Goal: Information Seeking & Learning: Check status

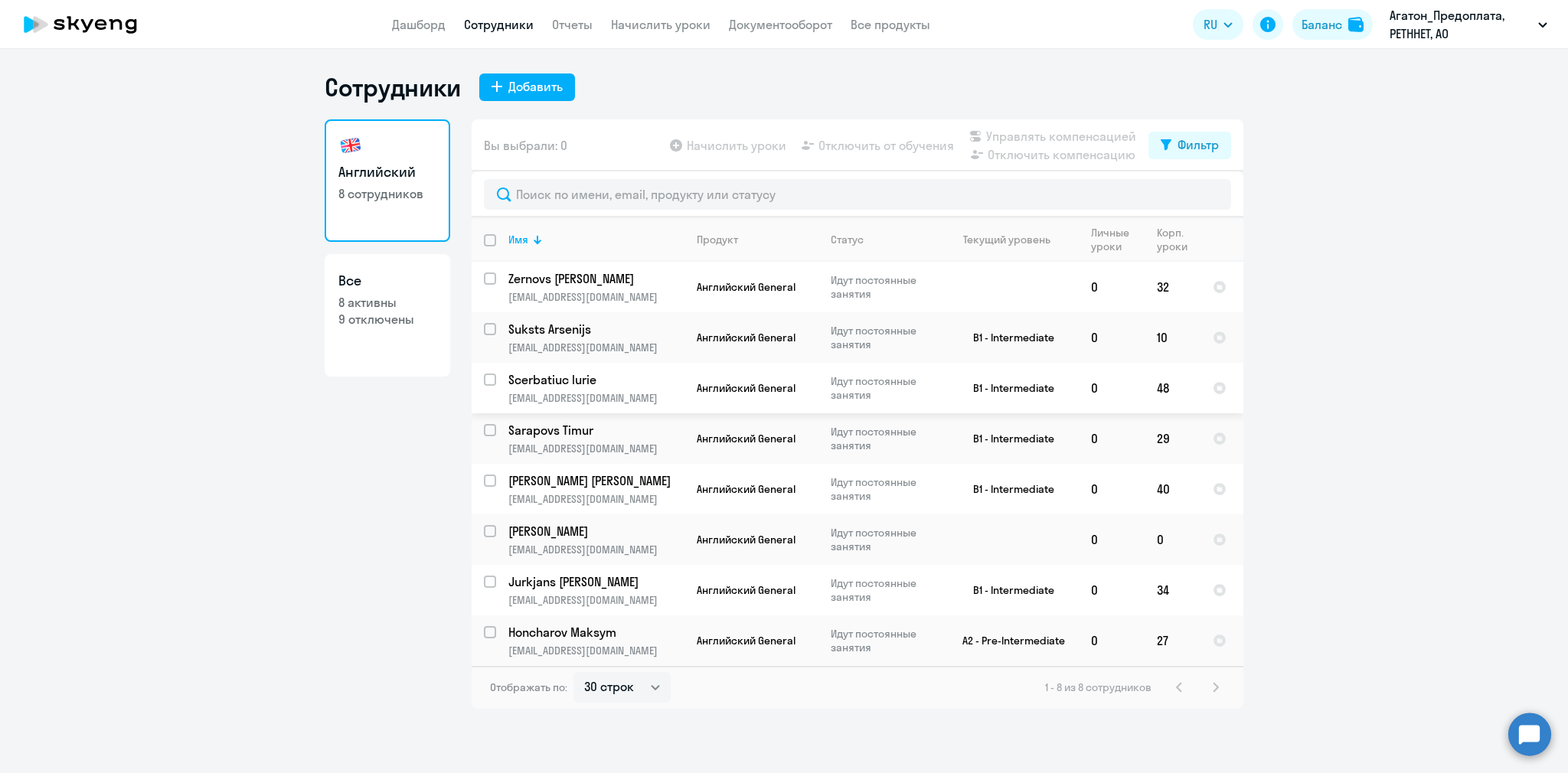
select select "30"
click at [560, 538] on p "[PERSON_NAME]" at bounding box center [595, 531] width 173 height 17
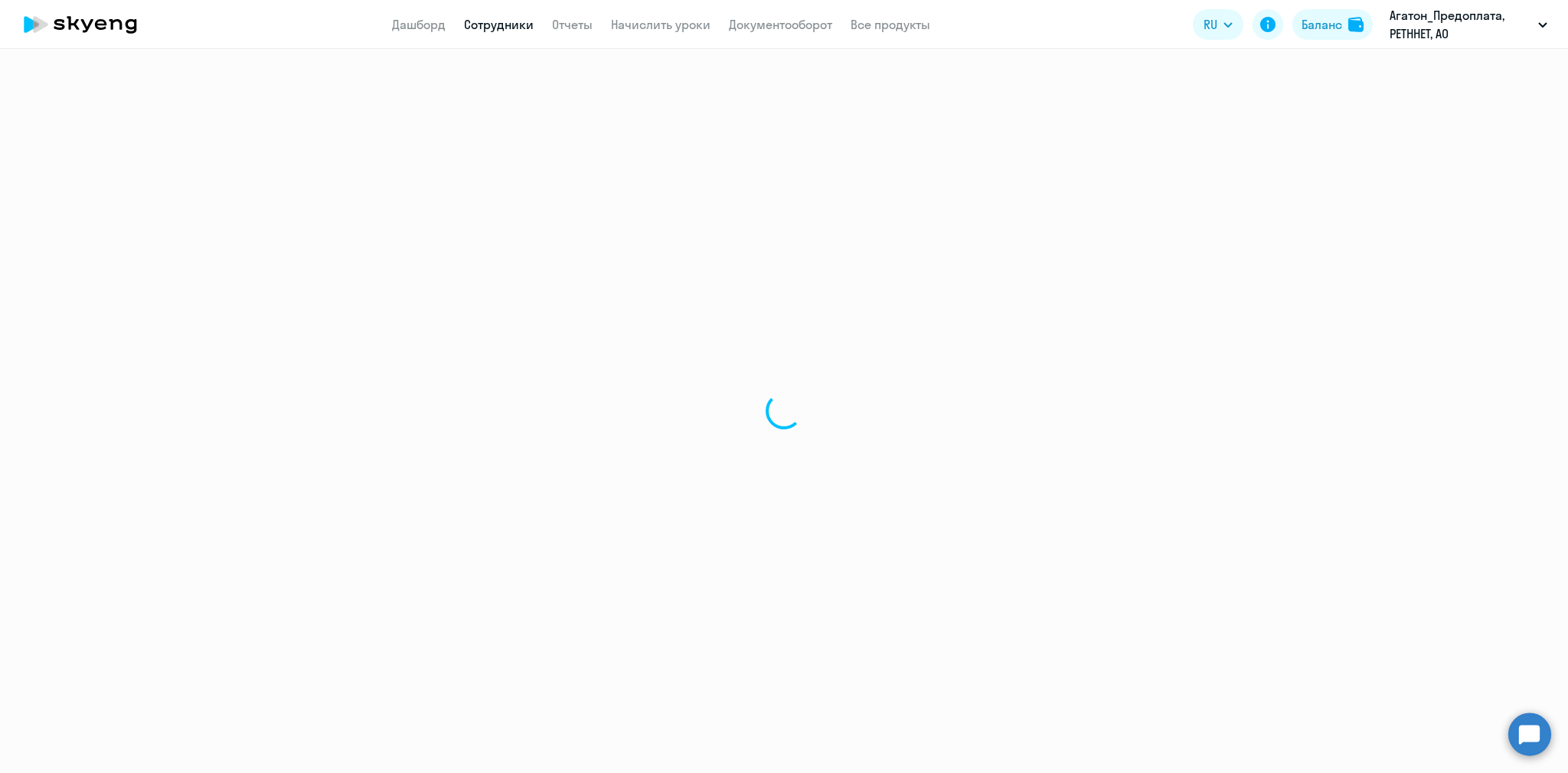
select select "english"
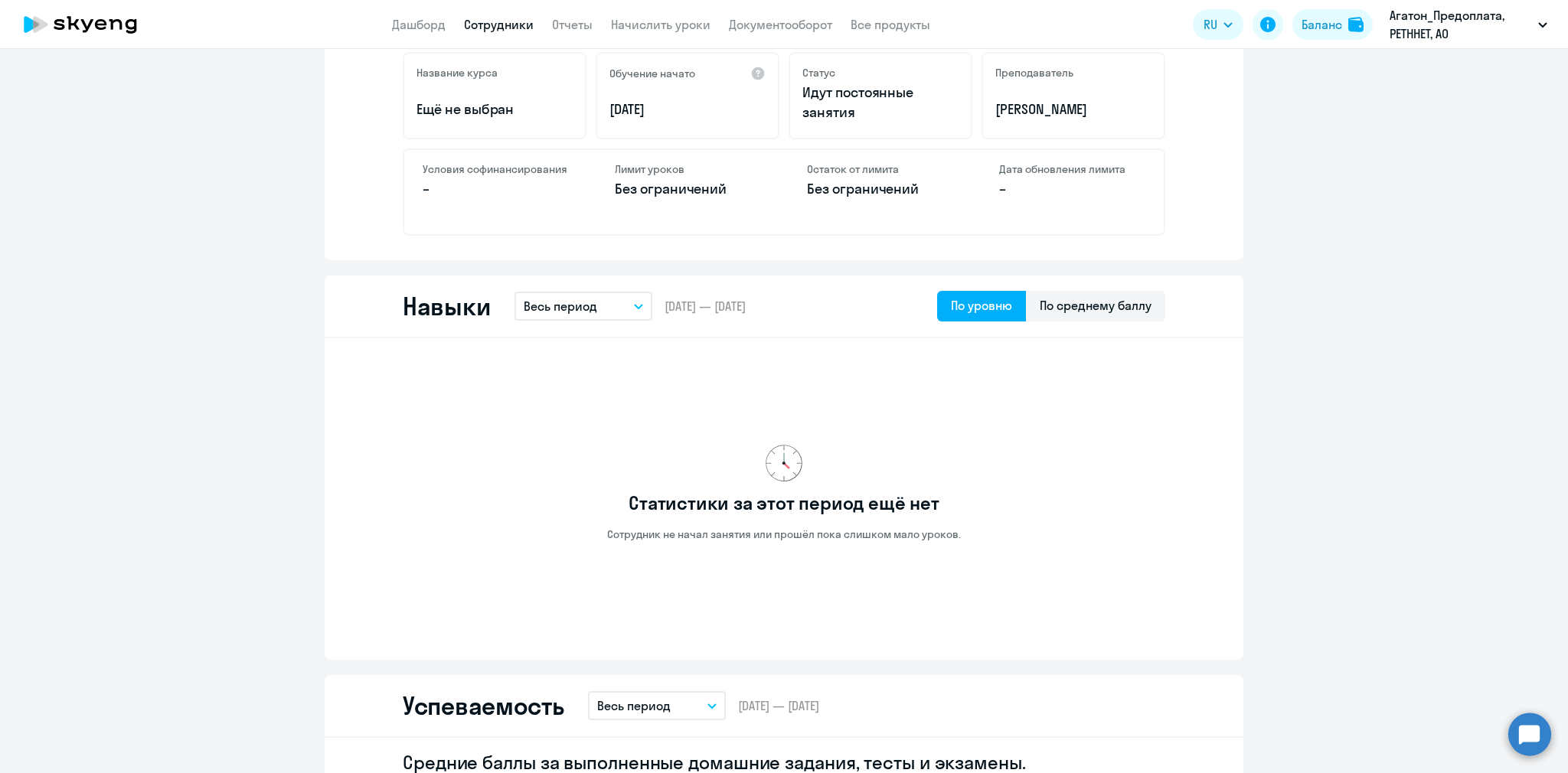
scroll to position [594, 0]
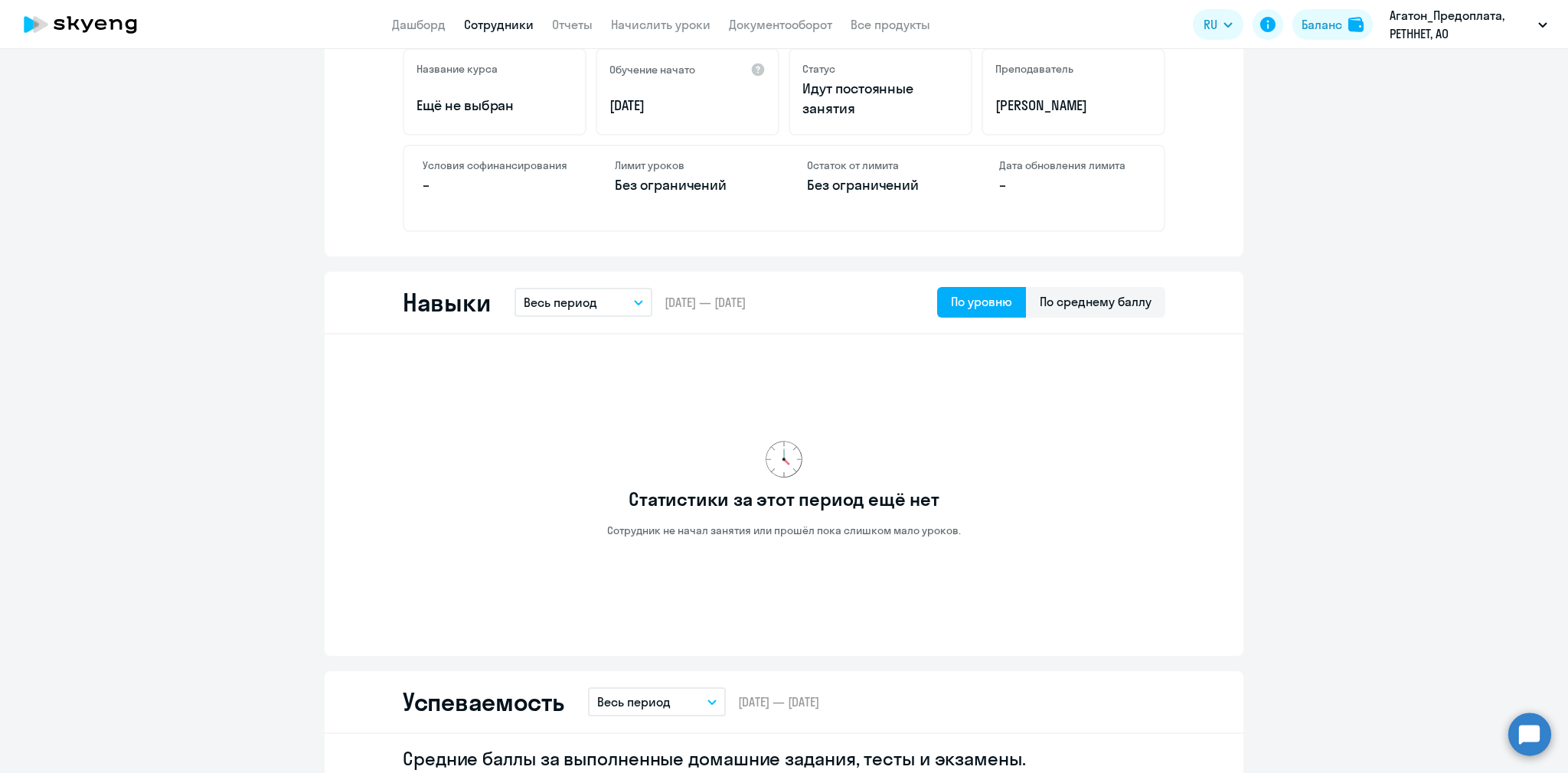
click at [614, 309] on button "Весь период" at bounding box center [583, 302] width 138 height 29
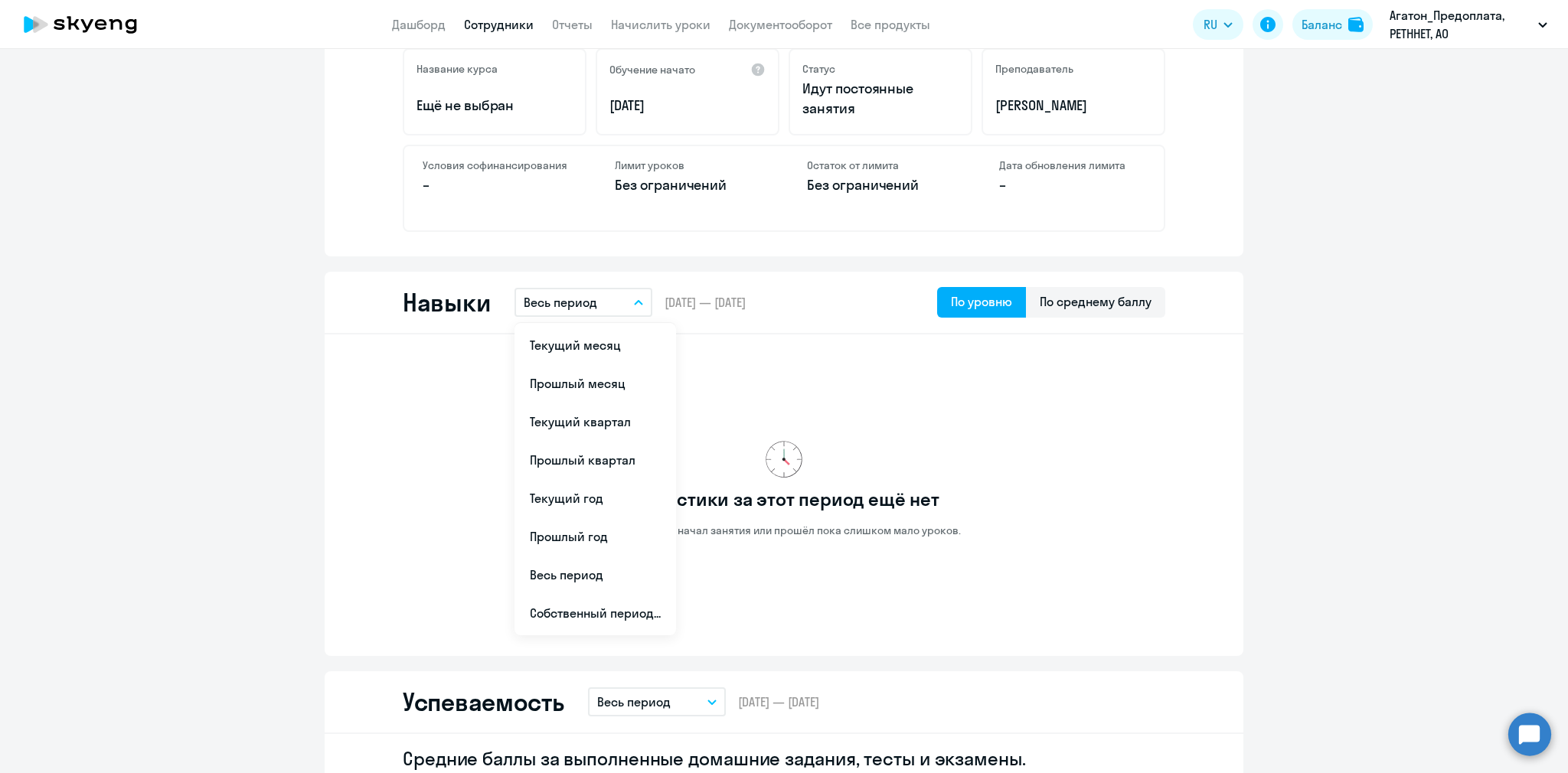
click at [605, 299] on button "Весь период" at bounding box center [583, 302] width 138 height 29
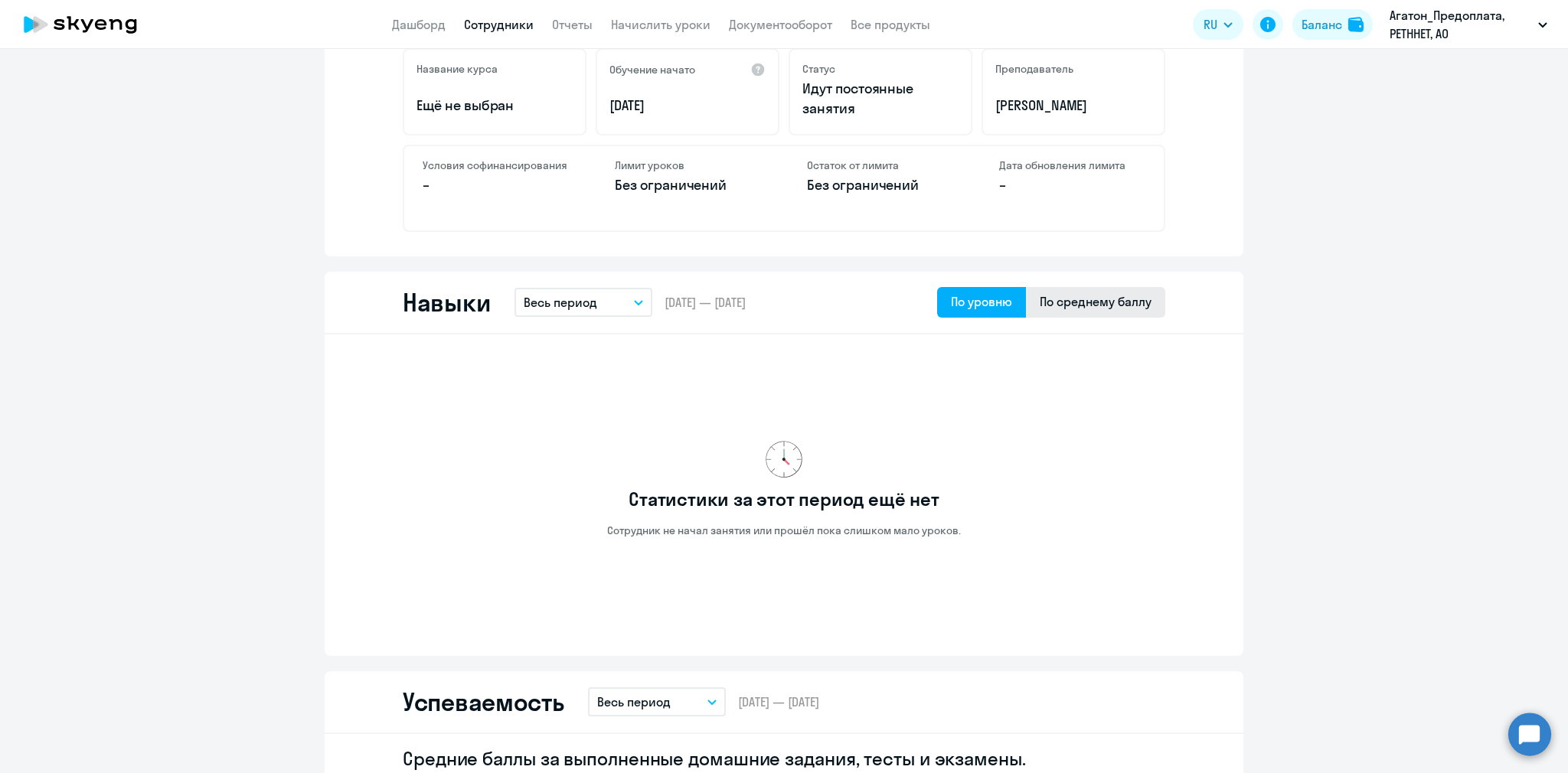
click at [1055, 299] on div "По среднему баллу" at bounding box center [1095, 301] width 112 height 18
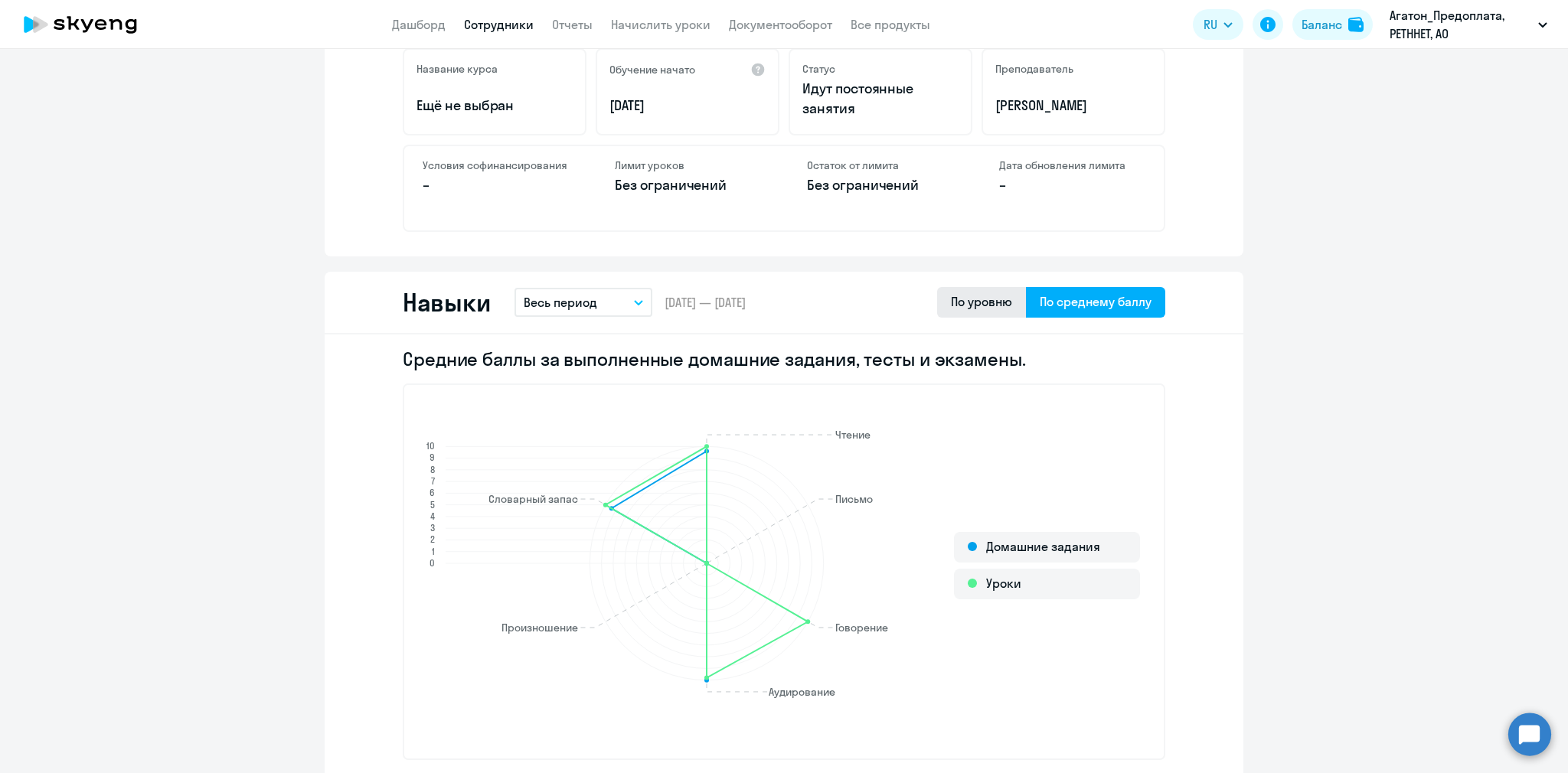
click at [987, 304] on div "По уровню" at bounding box center [981, 301] width 61 height 18
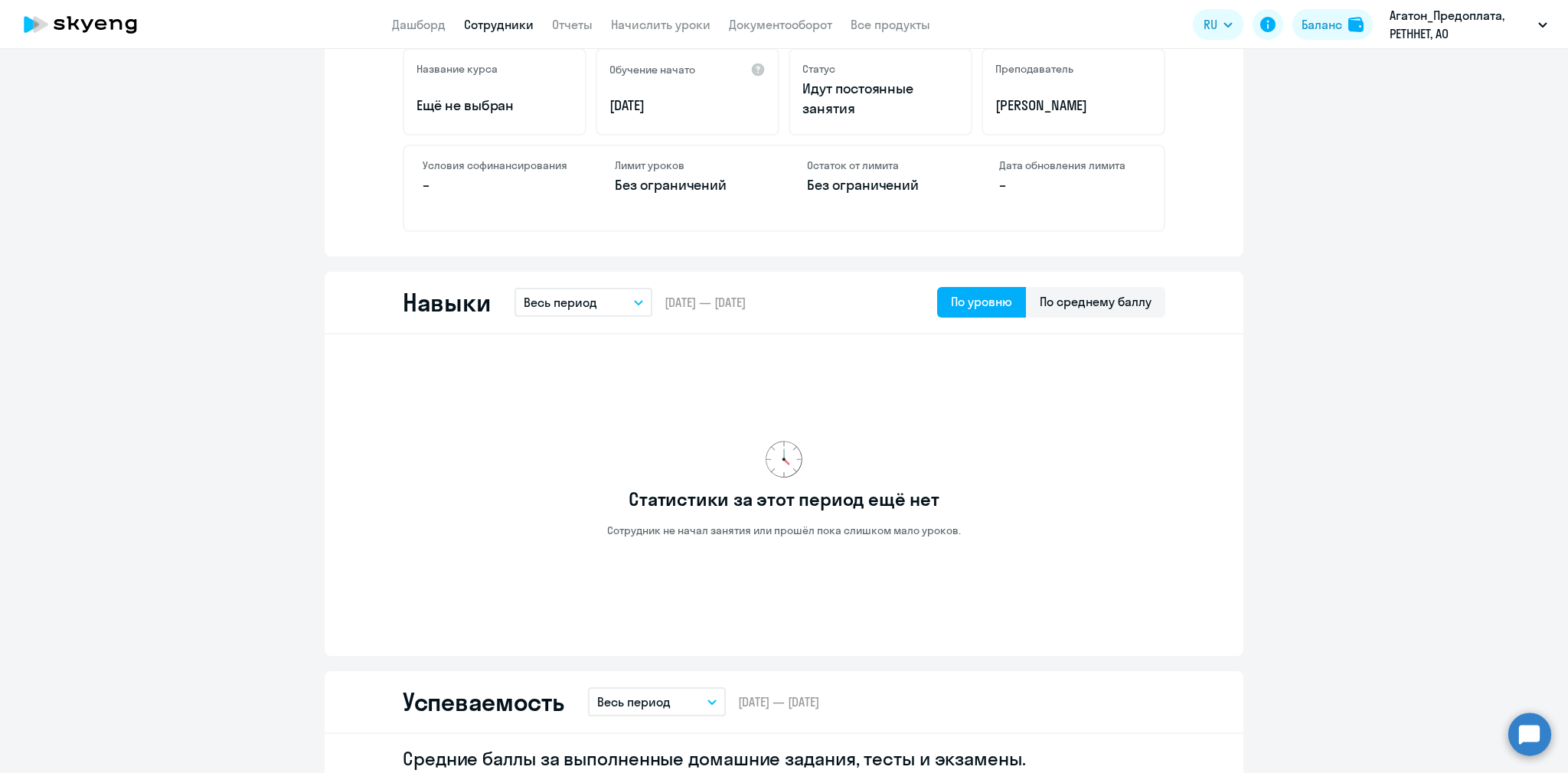
click at [523, 309] on button "Весь период" at bounding box center [583, 302] width 138 height 29
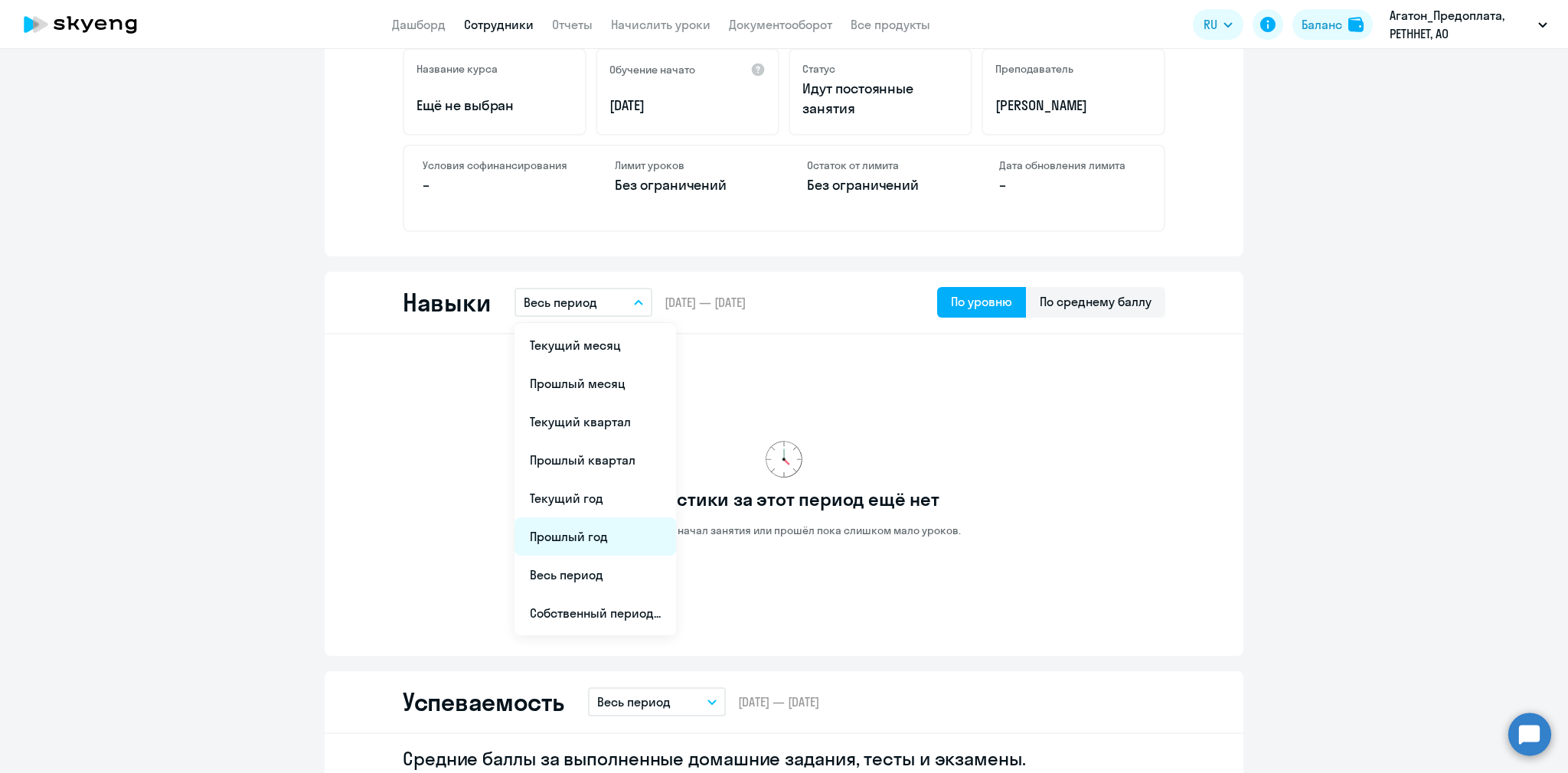
click at [604, 552] on li "Прошлый год" at bounding box center [595, 536] width 162 height 38
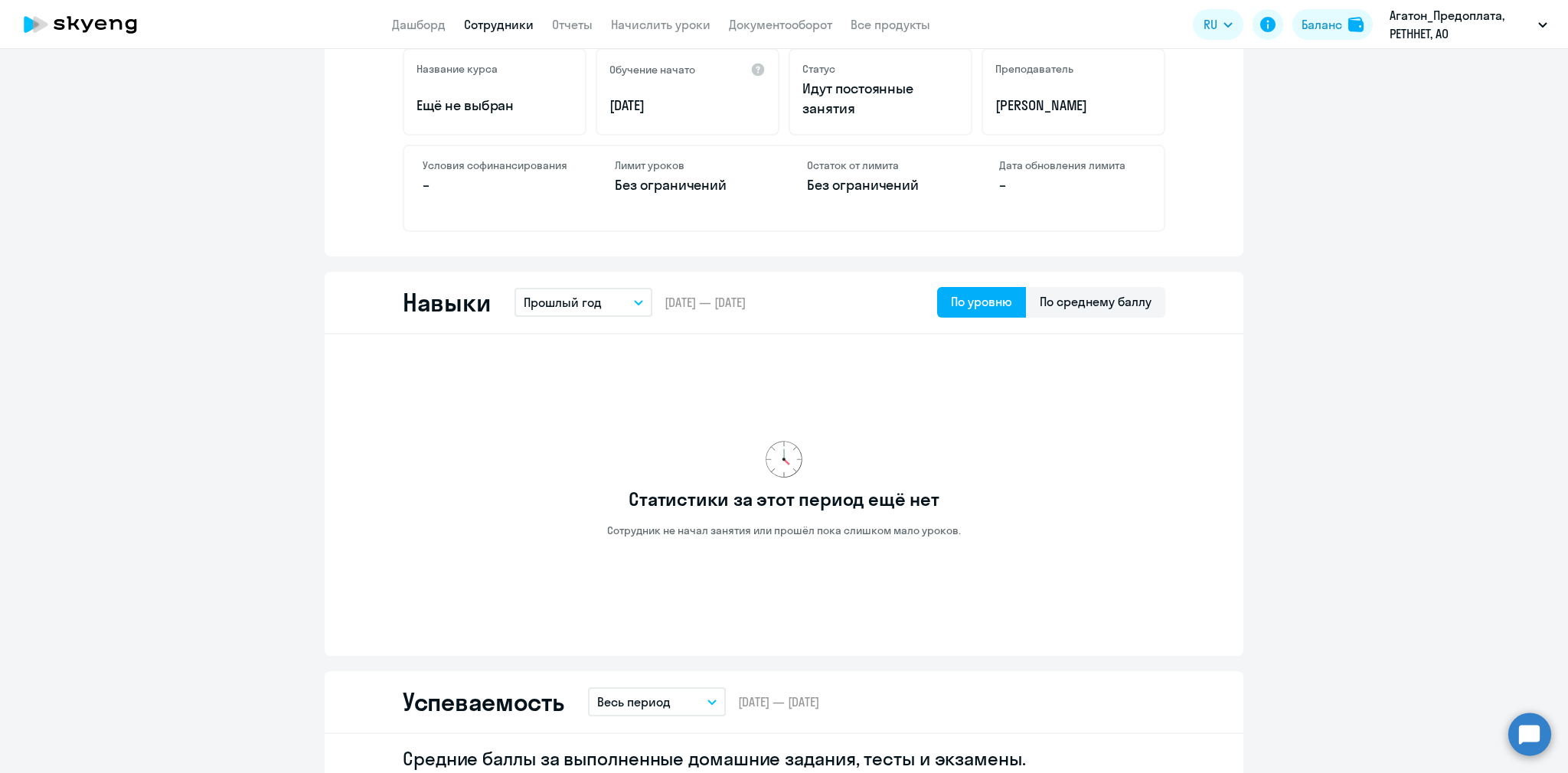
click at [612, 303] on button "Прошлый год" at bounding box center [583, 302] width 138 height 29
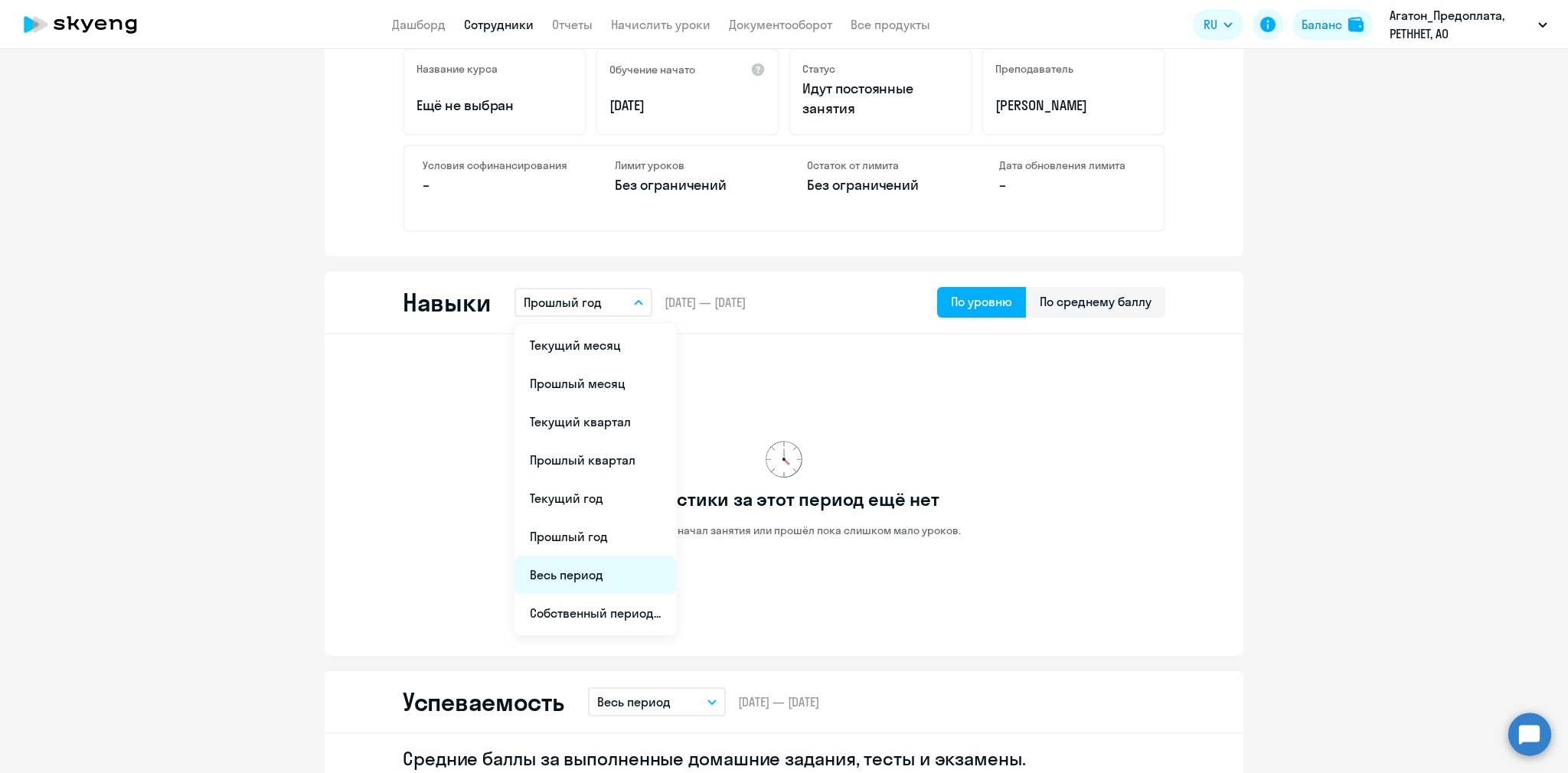
click at [592, 579] on li "Весь период" at bounding box center [595, 574] width 162 height 38
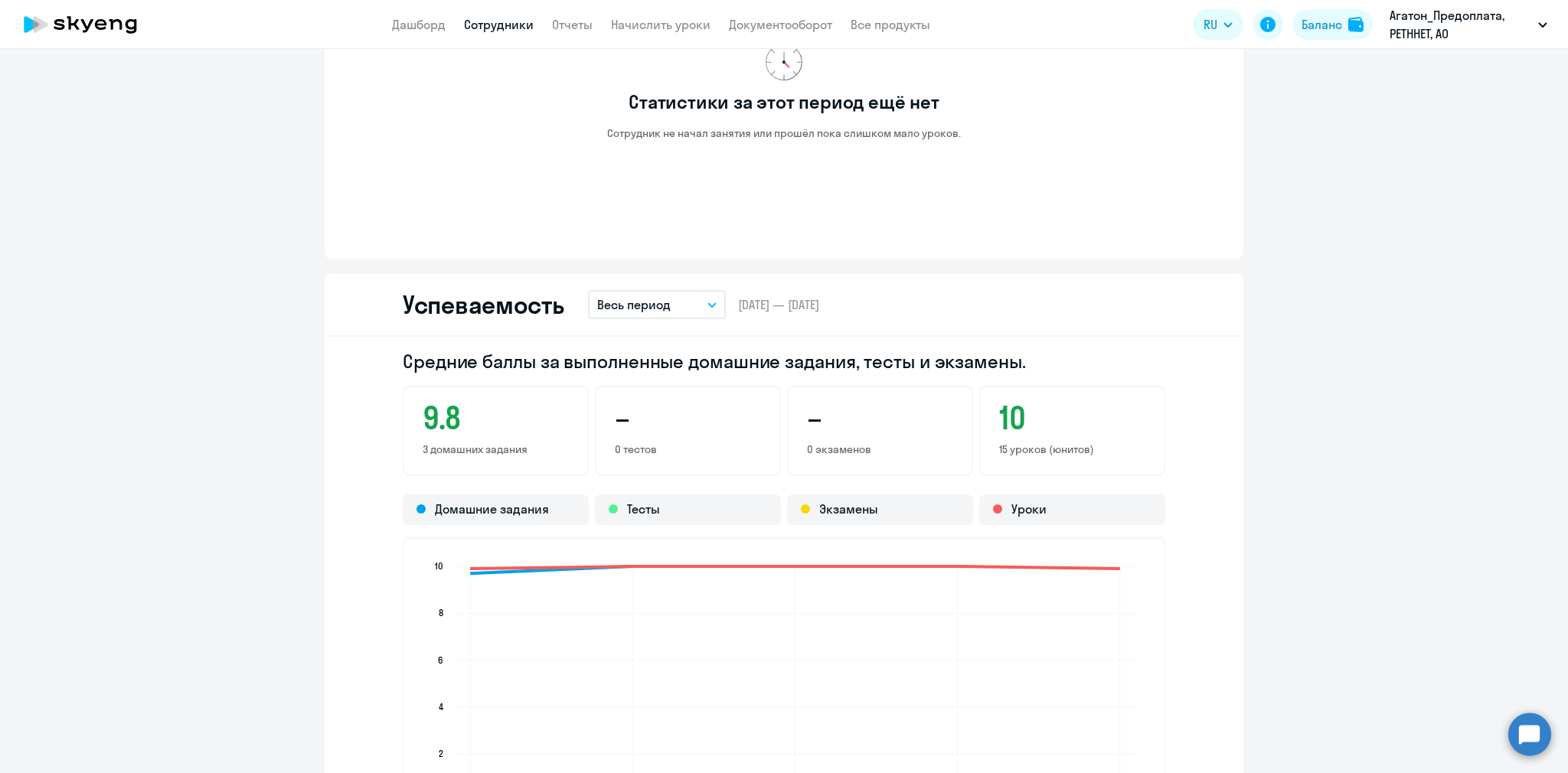
scroll to position [0, 0]
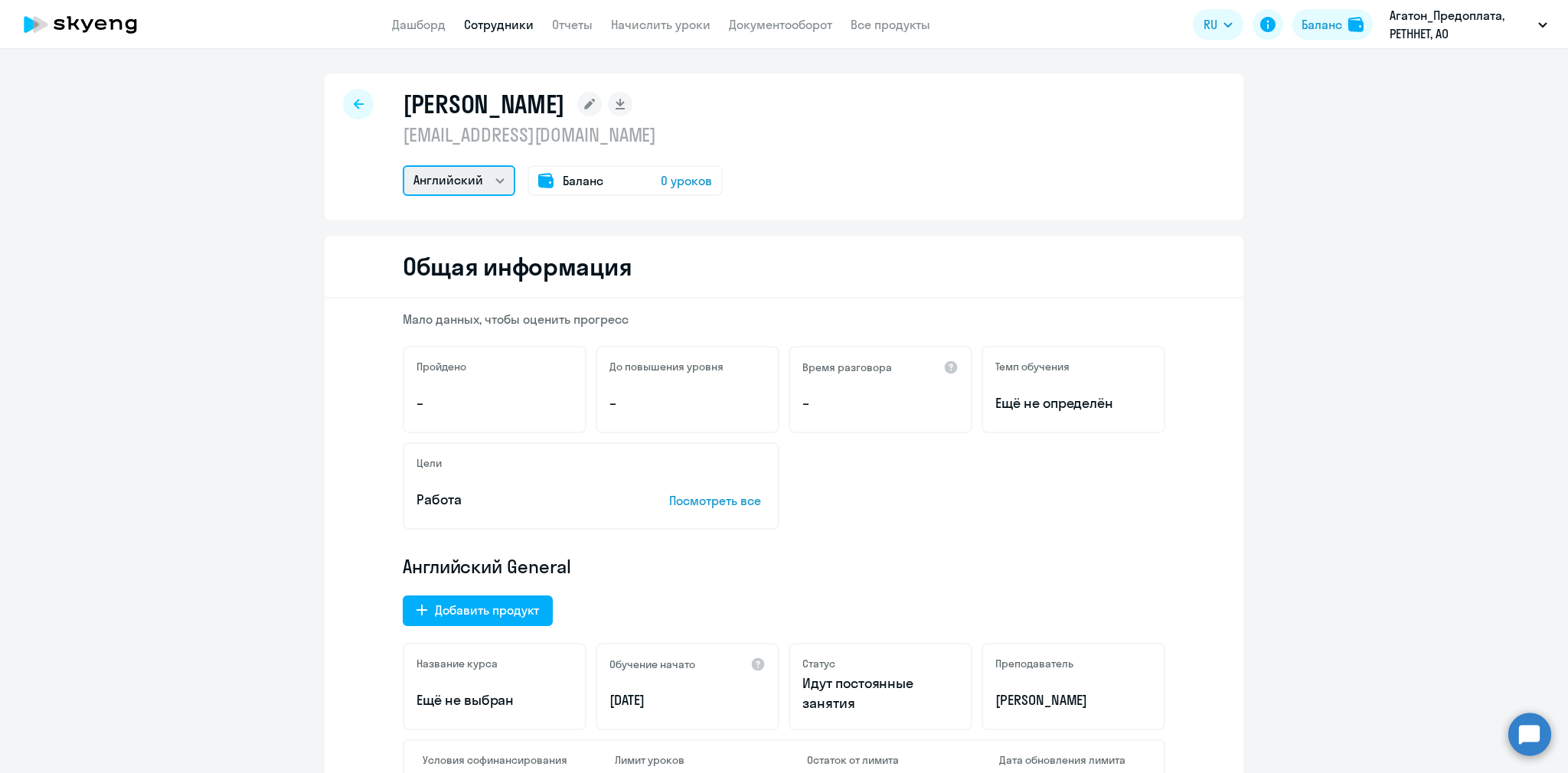
click at [403, 165] on select "Английский" at bounding box center [459, 180] width 113 height 30
click at [476, 186] on select "Английский" at bounding box center [459, 180] width 113 height 30
click at [369, 104] on div at bounding box center [358, 104] width 30 height 30
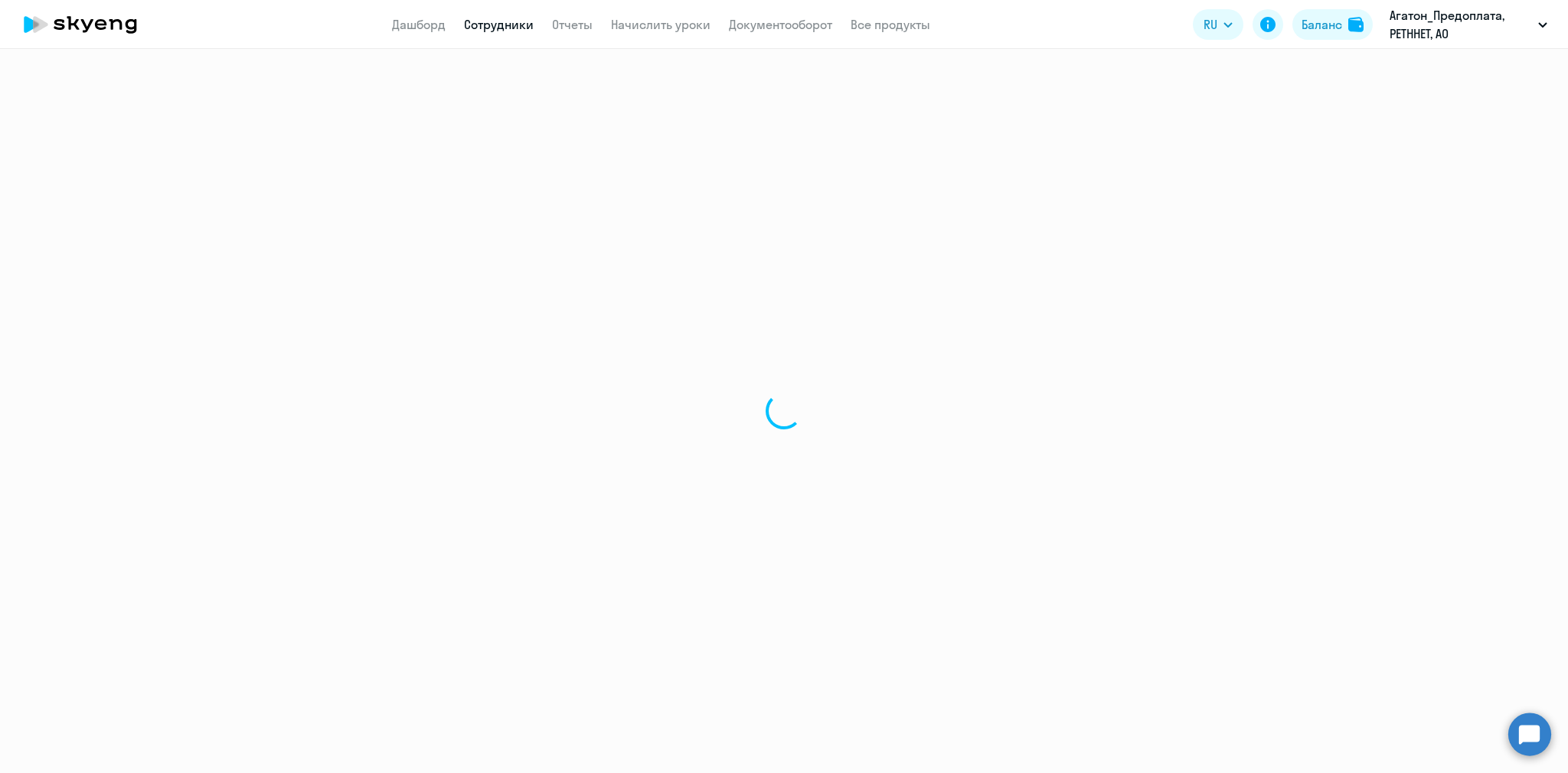
select select "30"
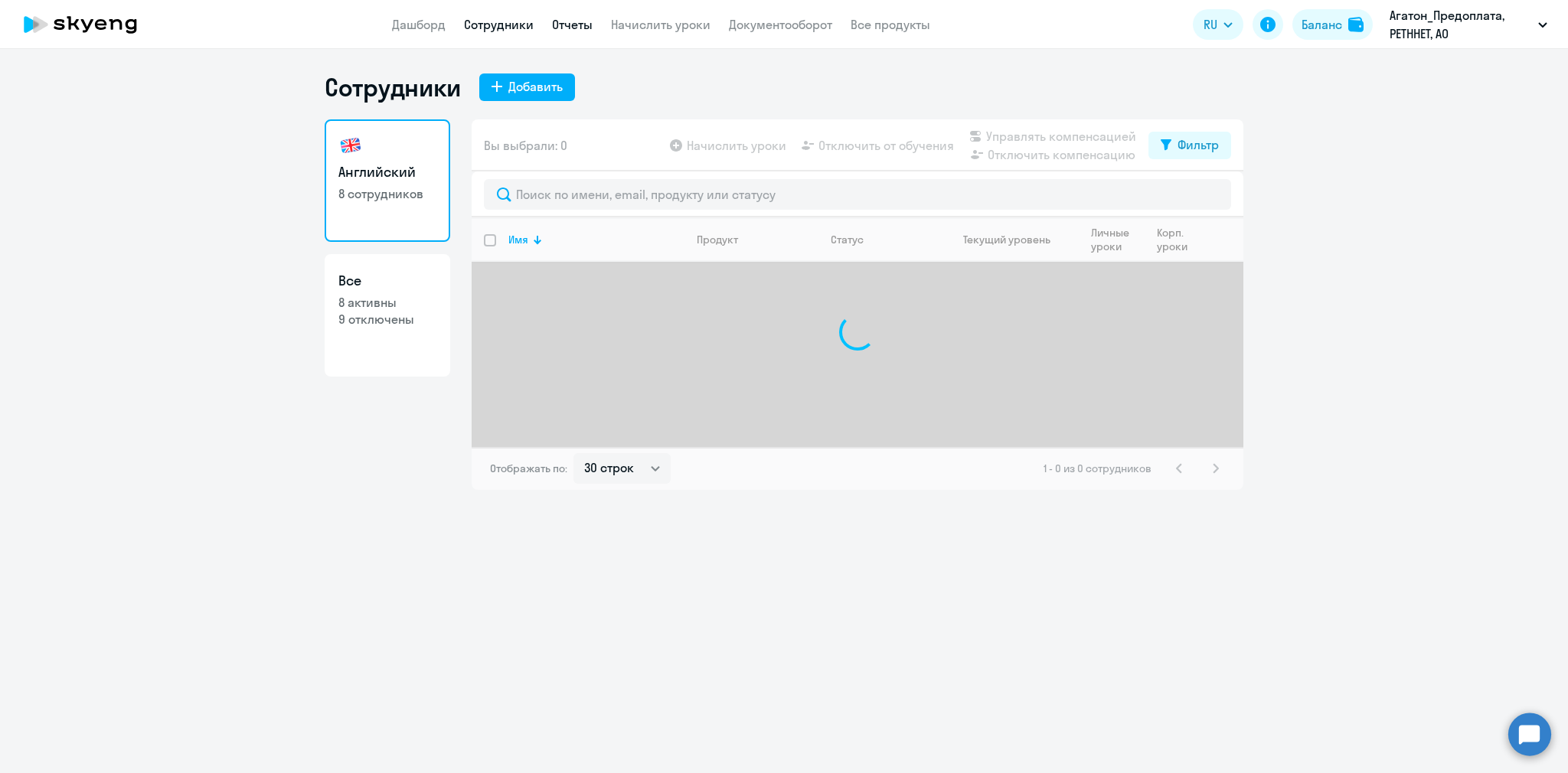
click at [586, 26] on link "Отчеты" at bounding box center [572, 24] width 41 height 16
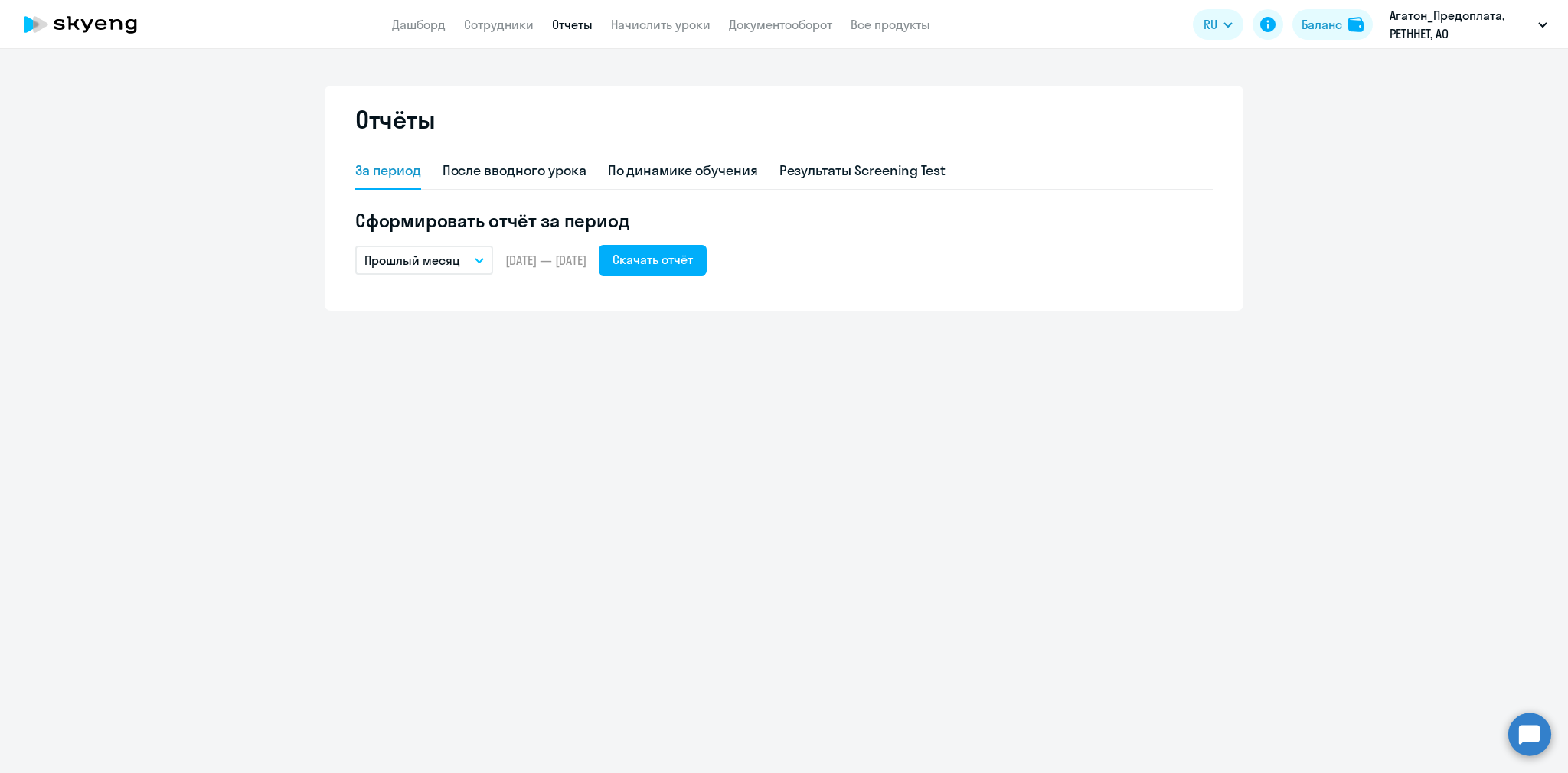
click at [464, 264] on button "Прошлый месяц" at bounding box center [424, 260] width 138 height 29
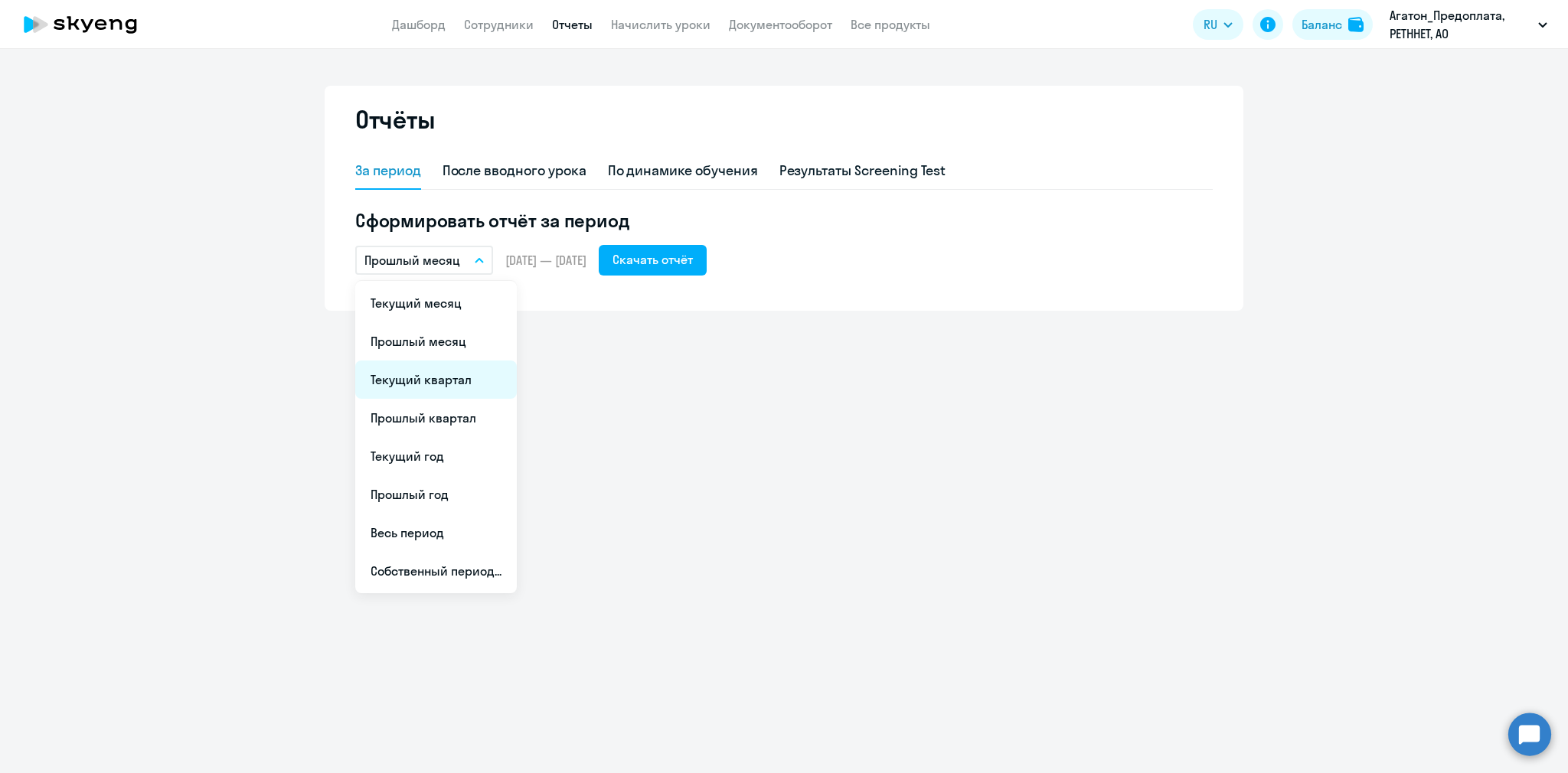
click at [456, 391] on li "Текущий квартал" at bounding box center [436, 379] width 162 height 38
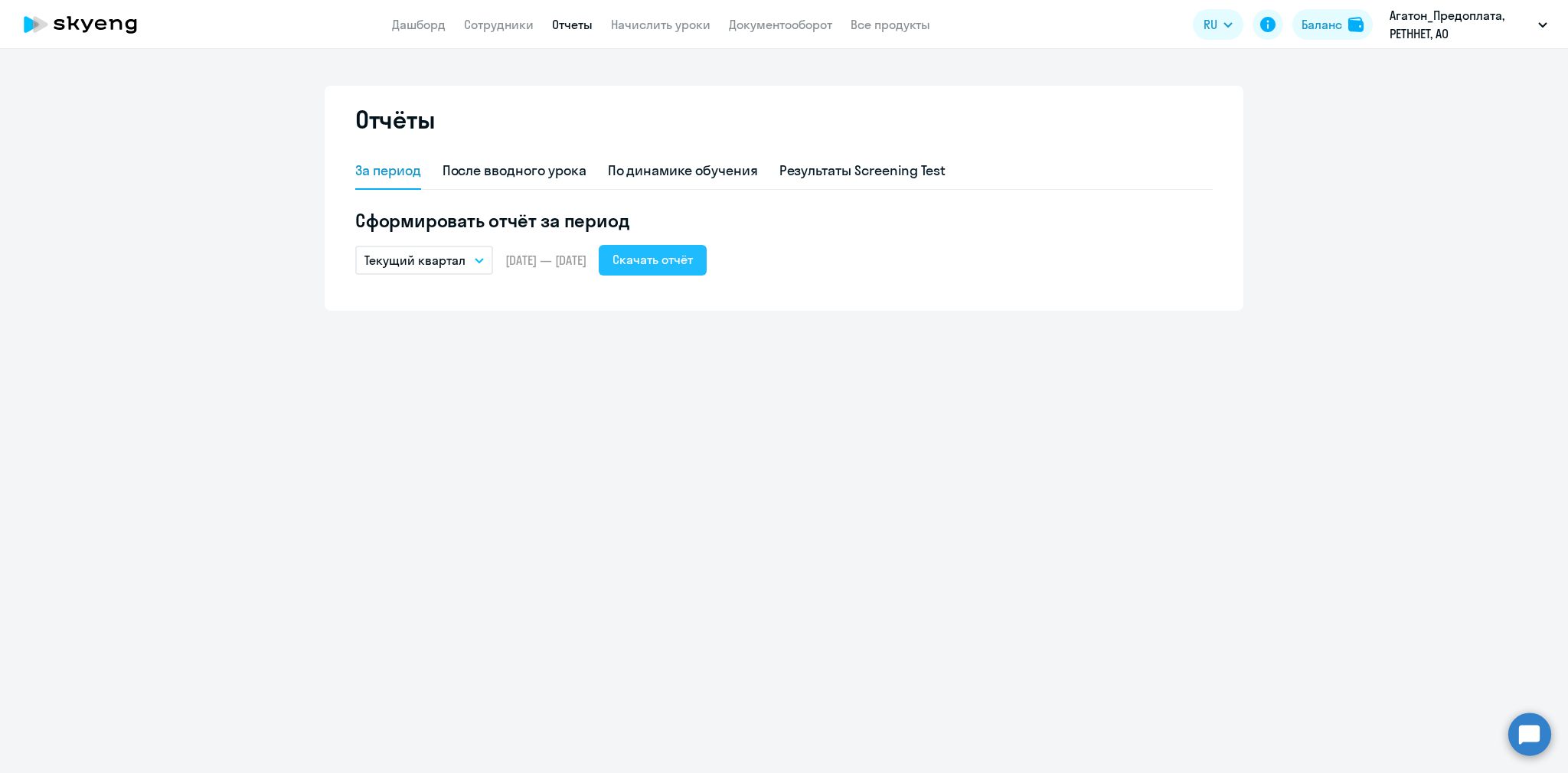
click at [706, 247] on button "Скачать отчёт" at bounding box center [653, 260] width 108 height 30
click at [800, 167] on div "Результаты Screening Test" at bounding box center [862, 171] width 167 height 20
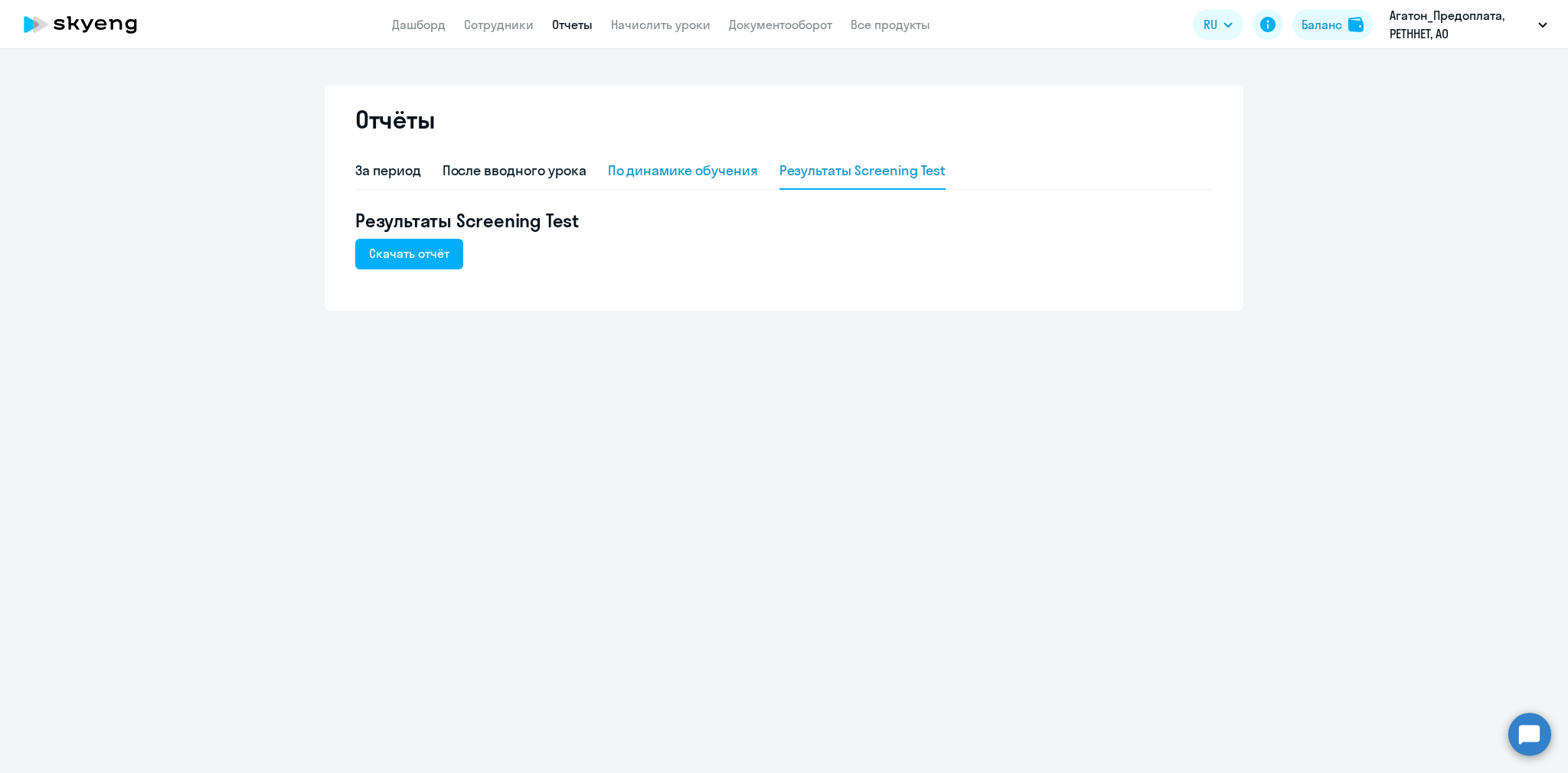
click at [688, 176] on div "По динамике обучения" at bounding box center [683, 171] width 150 height 20
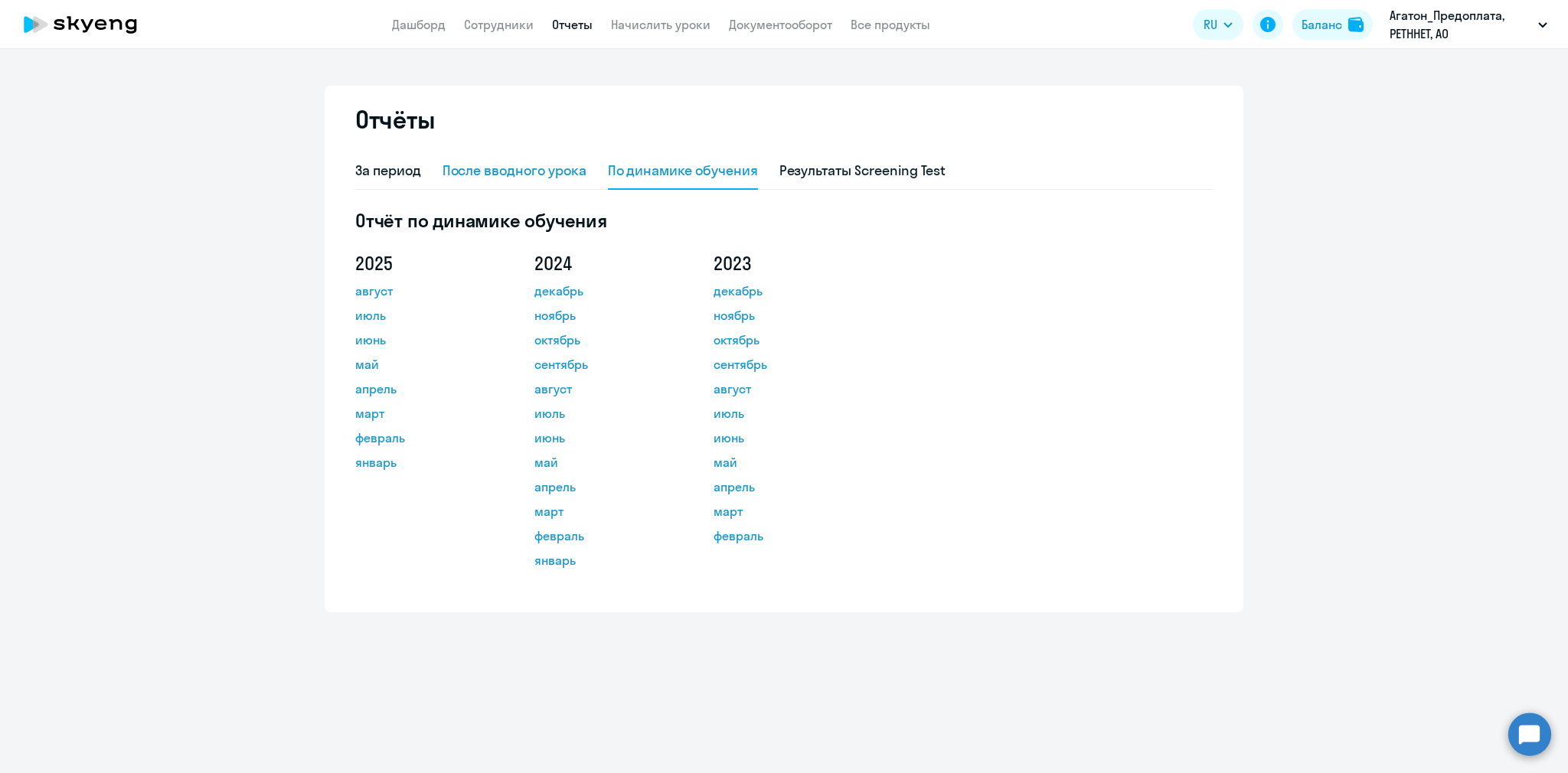
click at [555, 178] on div "После вводного урока" at bounding box center [514, 171] width 144 height 20
select select "10"
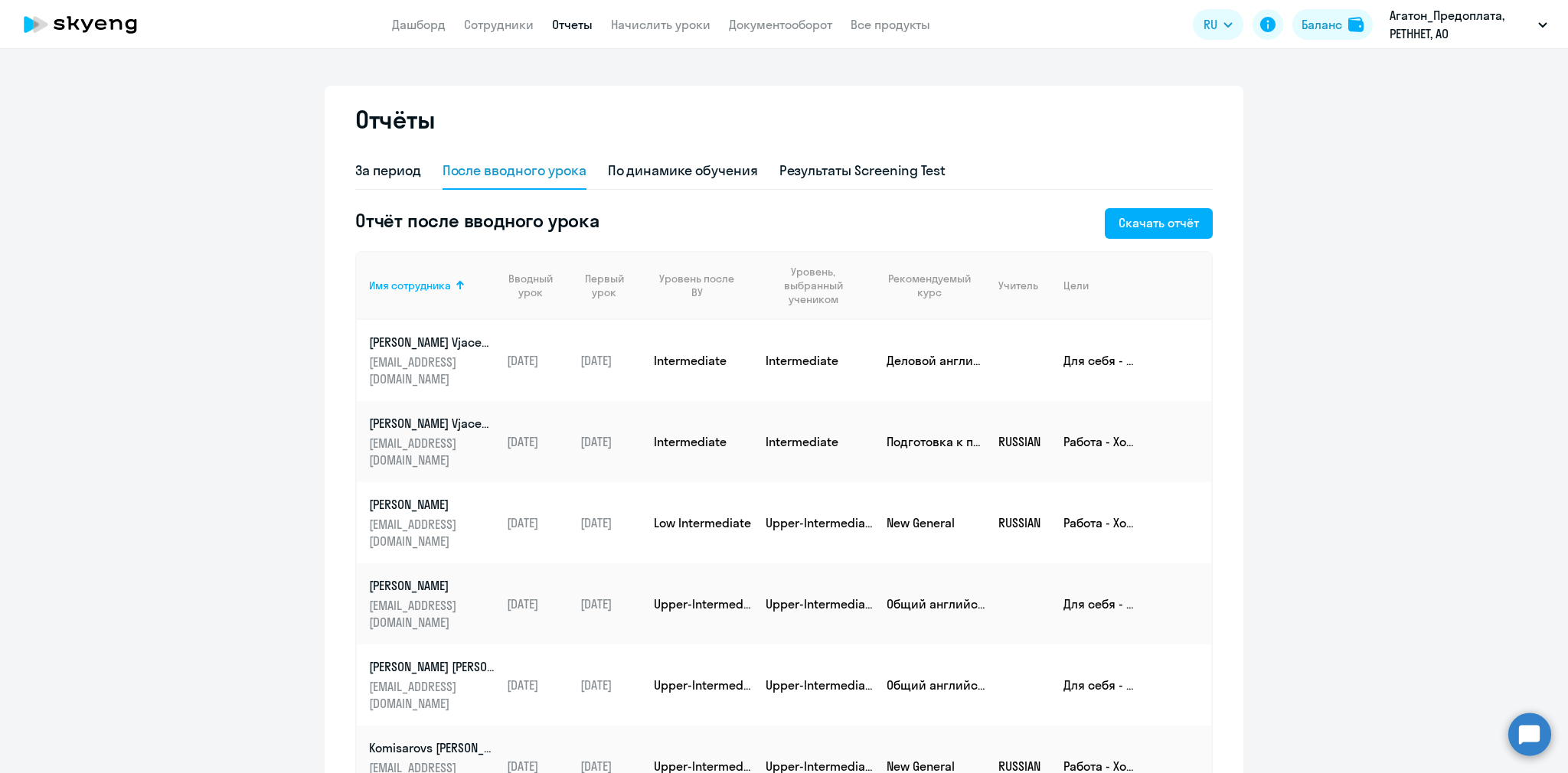
click at [452, 29] on nav "Дашборд Сотрудники Отчеты Начислить уроки Документооборот Все продукты" at bounding box center [661, 24] width 538 height 19
click at [445, 28] on nav "Дашборд Сотрудники Отчеты Начислить уроки Документооборот Все продукты" at bounding box center [661, 24] width 538 height 19
click at [435, 28] on link "Дашборд" at bounding box center [419, 24] width 54 height 16
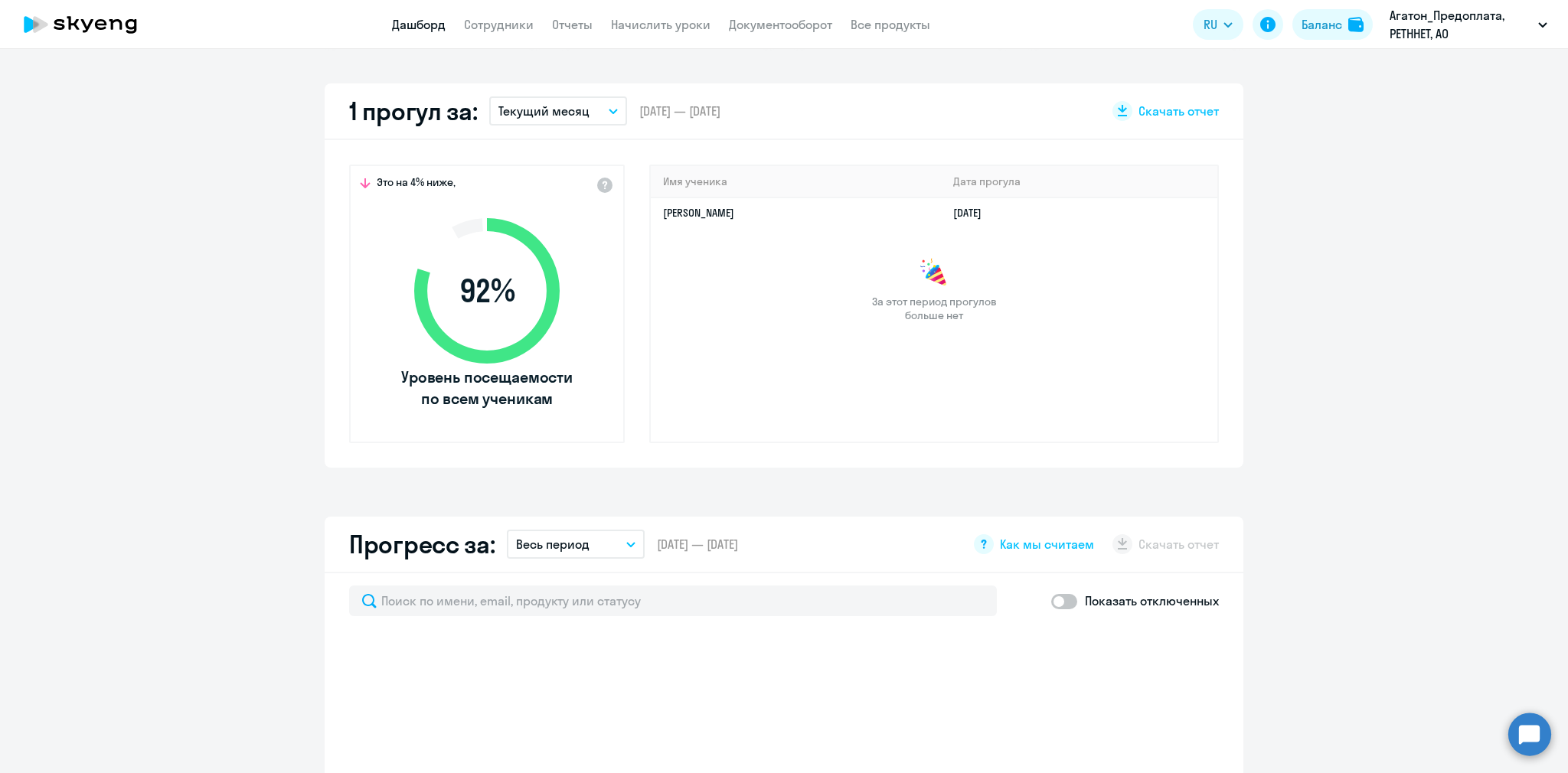
scroll to position [495, 0]
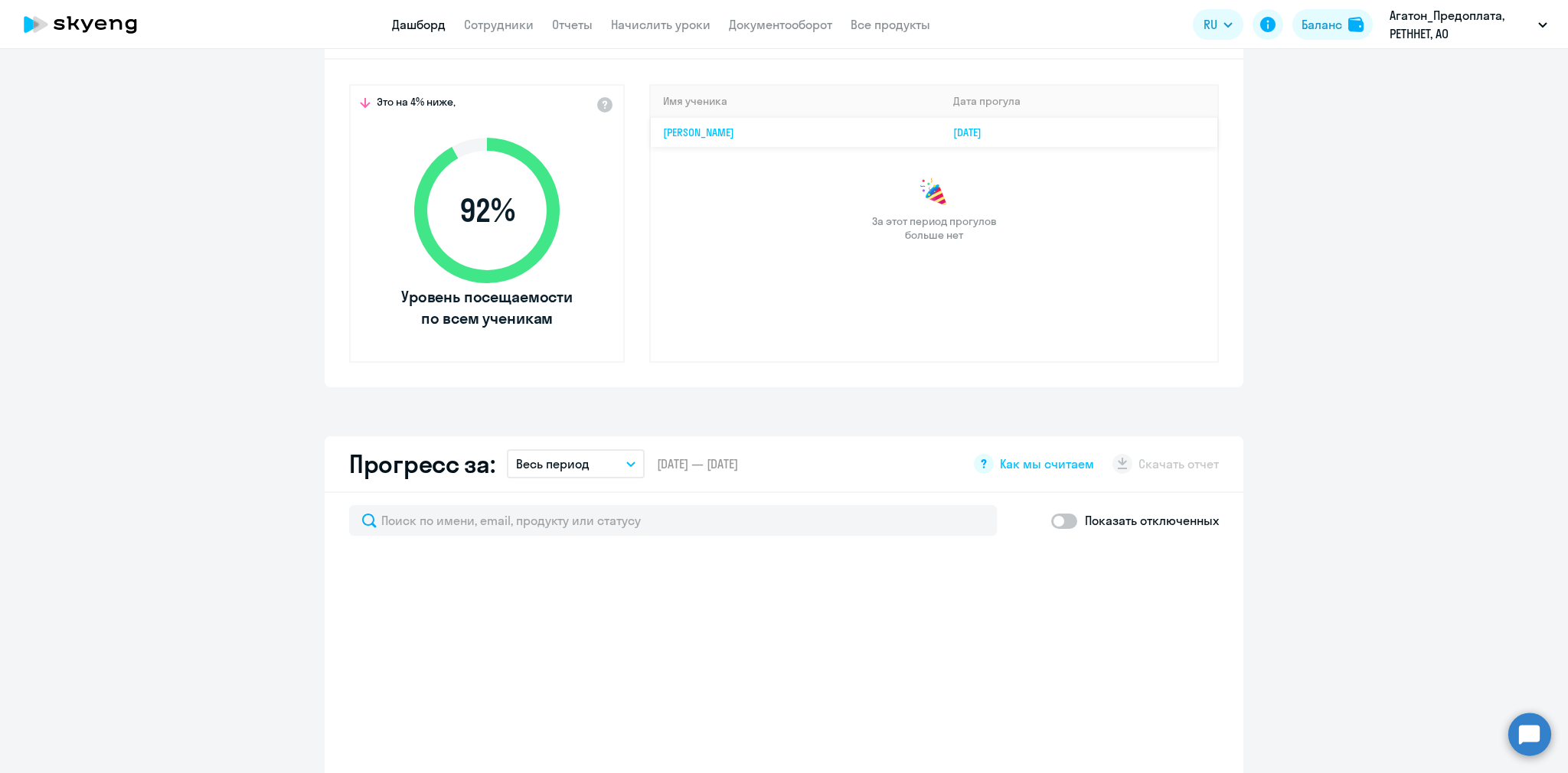
select select "30"
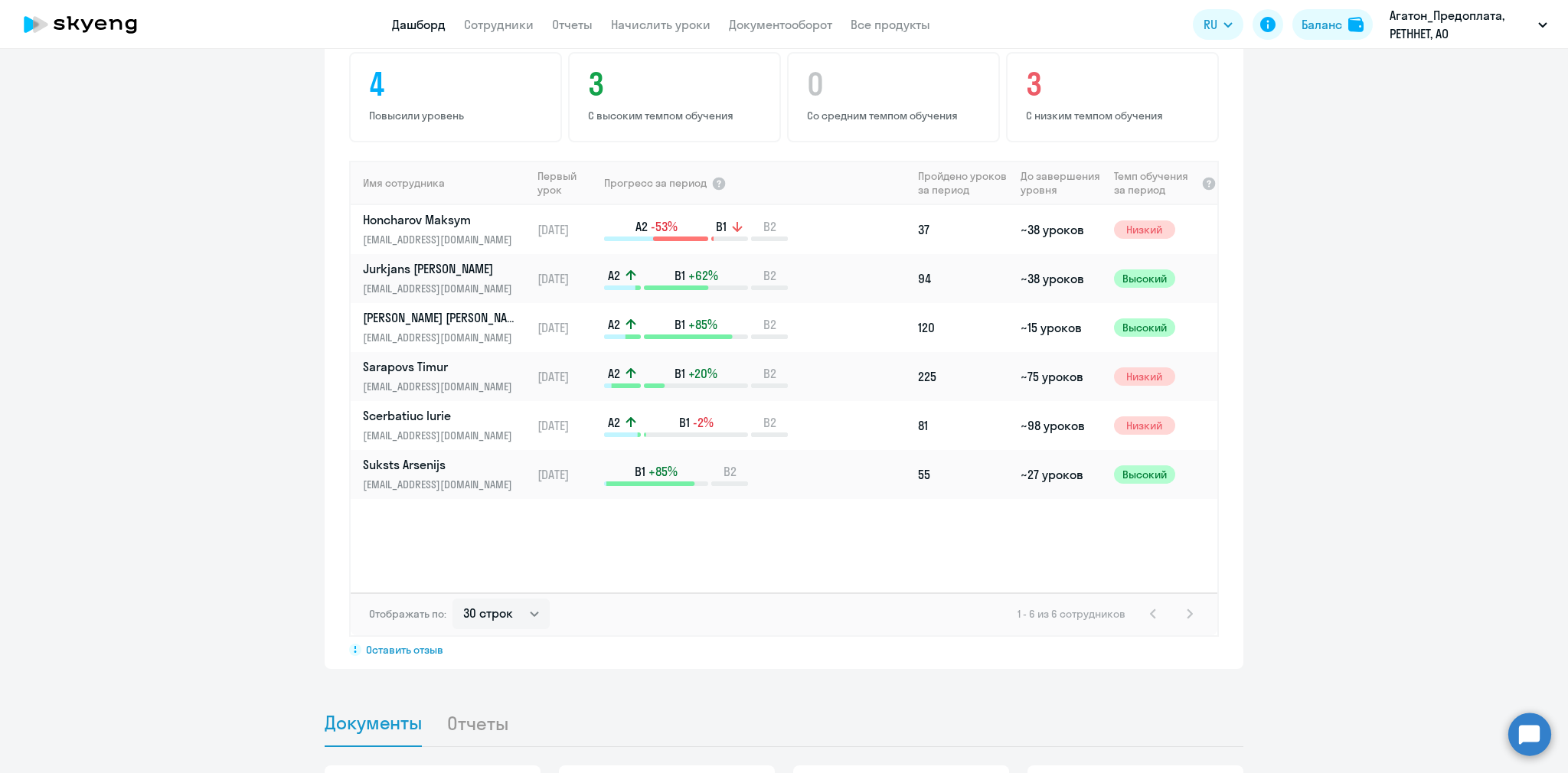
scroll to position [892, 0]
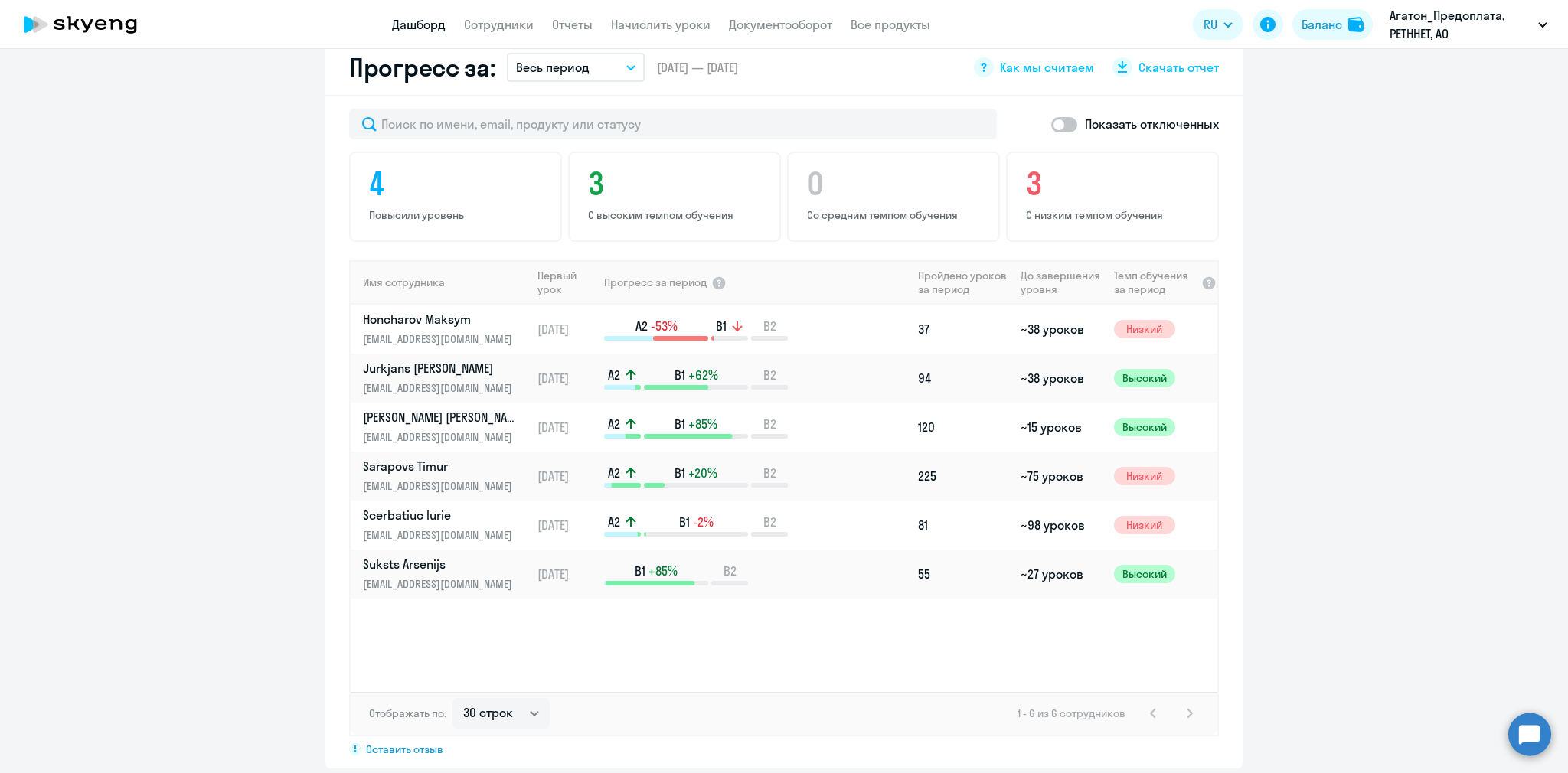
click at [1065, 118] on span at bounding box center [1064, 124] width 26 height 16
click at [1051, 124] on input "checkbox" at bounding box center [1050, 124] width 1 height 1
checkbox input "true"
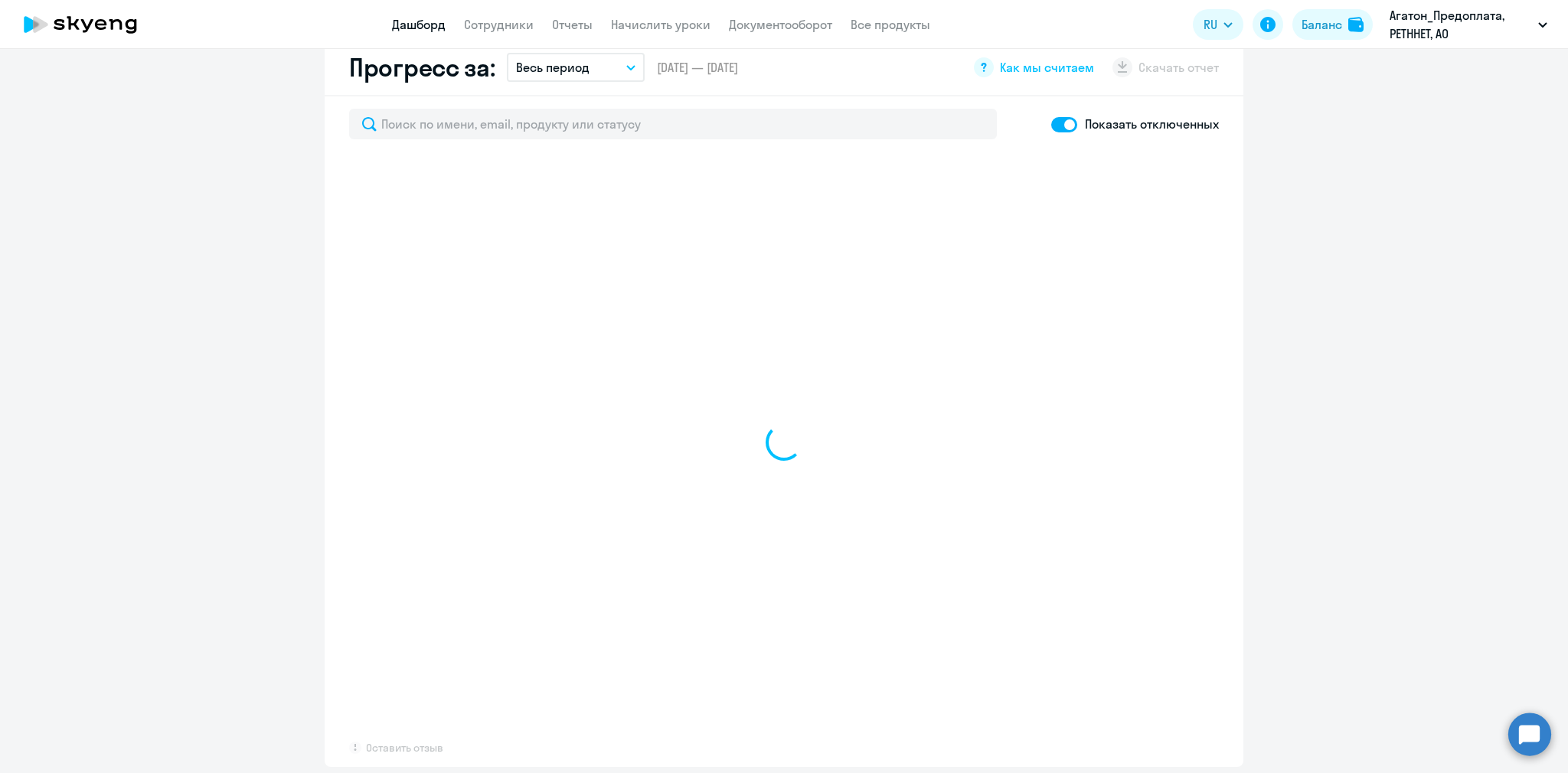
select select "30"
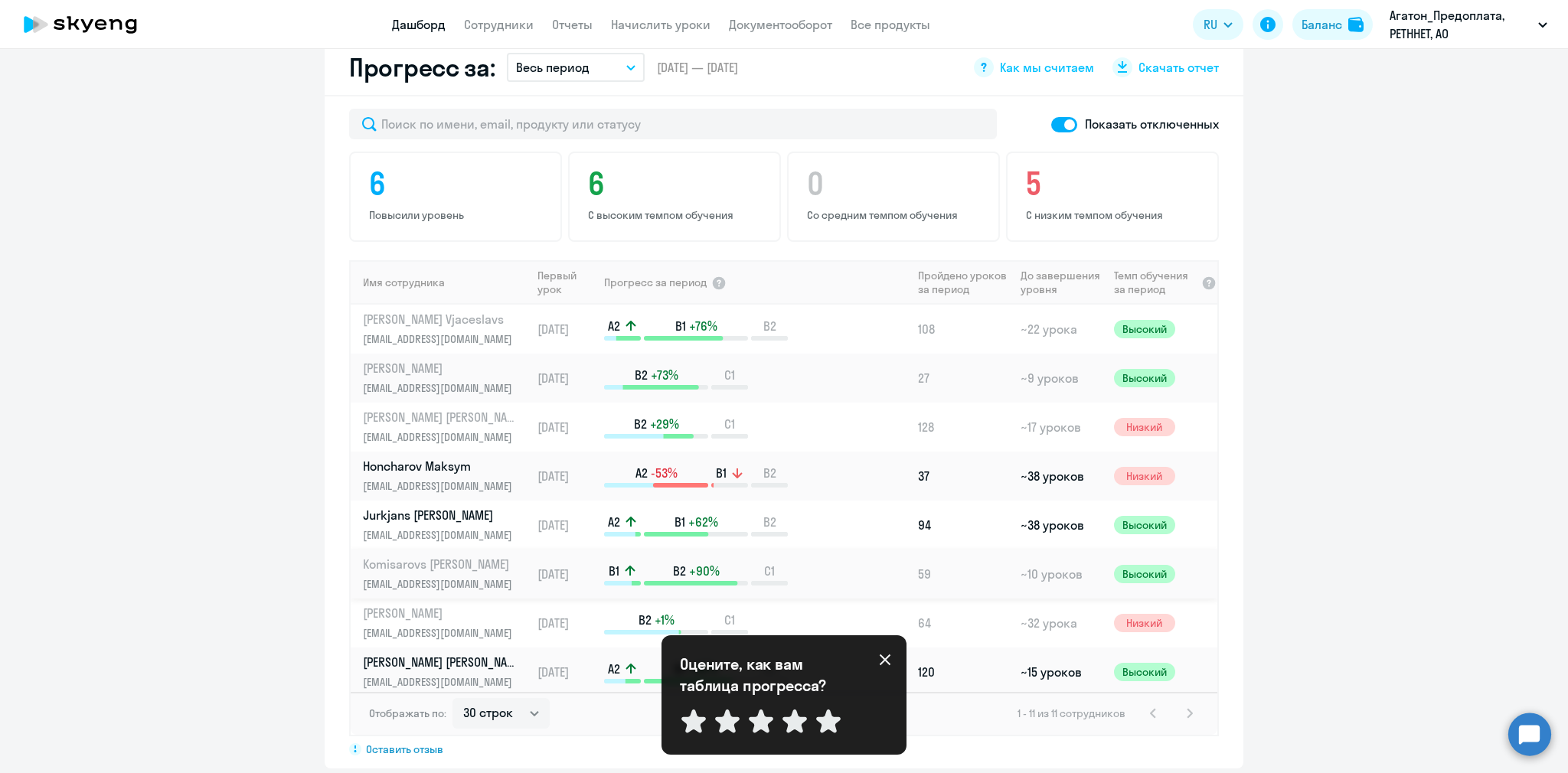
scroll to position [151, 0]
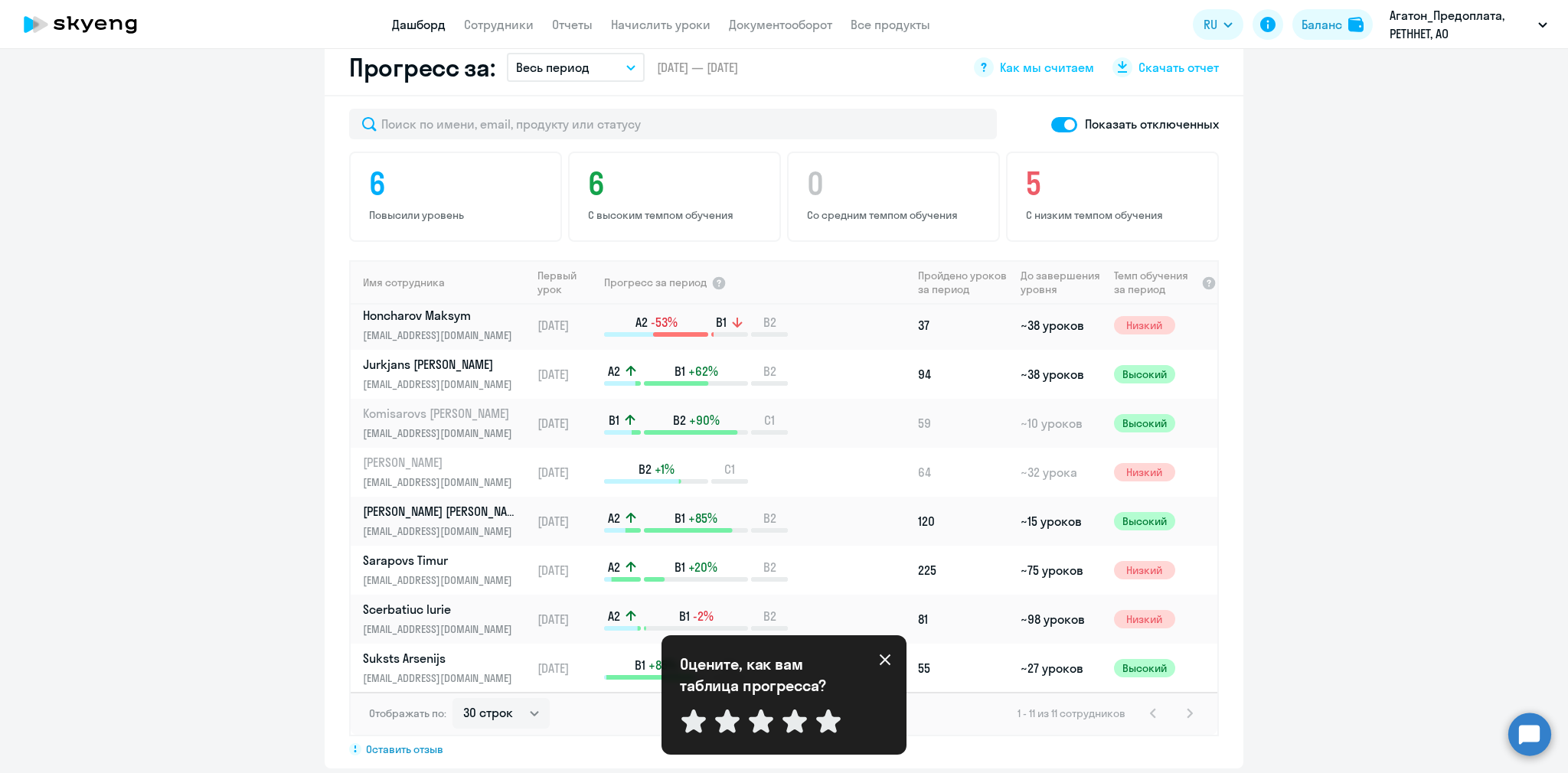
click at [877, 657] on div "Оцените, как вам таблица прогресса? Отправить" at bounding box center [783, 694] width 208 height 82
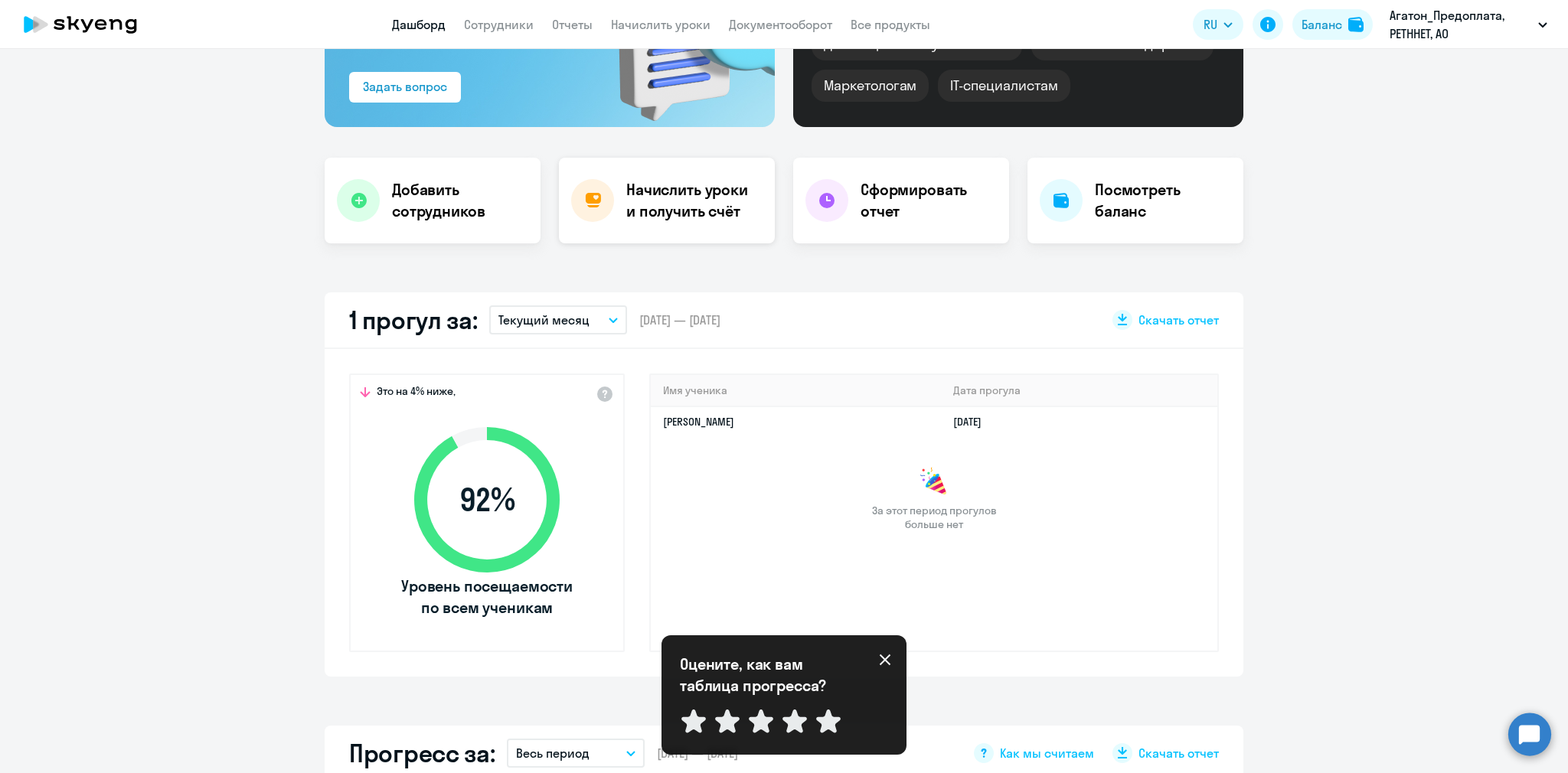
scroll to position [198, 0]
